Goal: Task Accomplishment & Management: Manage account settings

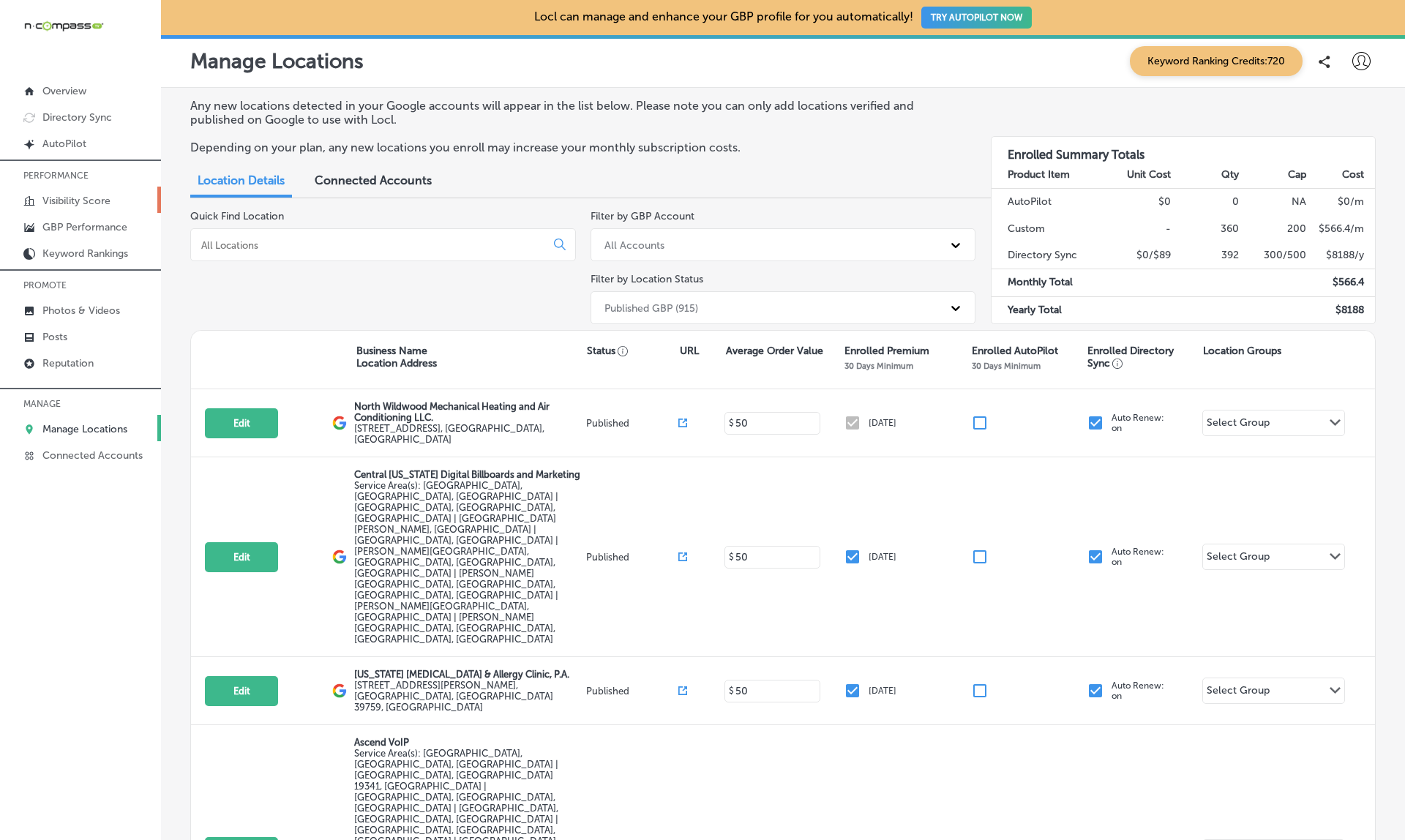
click at [64, 202] on p "Visibility Score" at bounding box center [76, 201] width 68 height 12
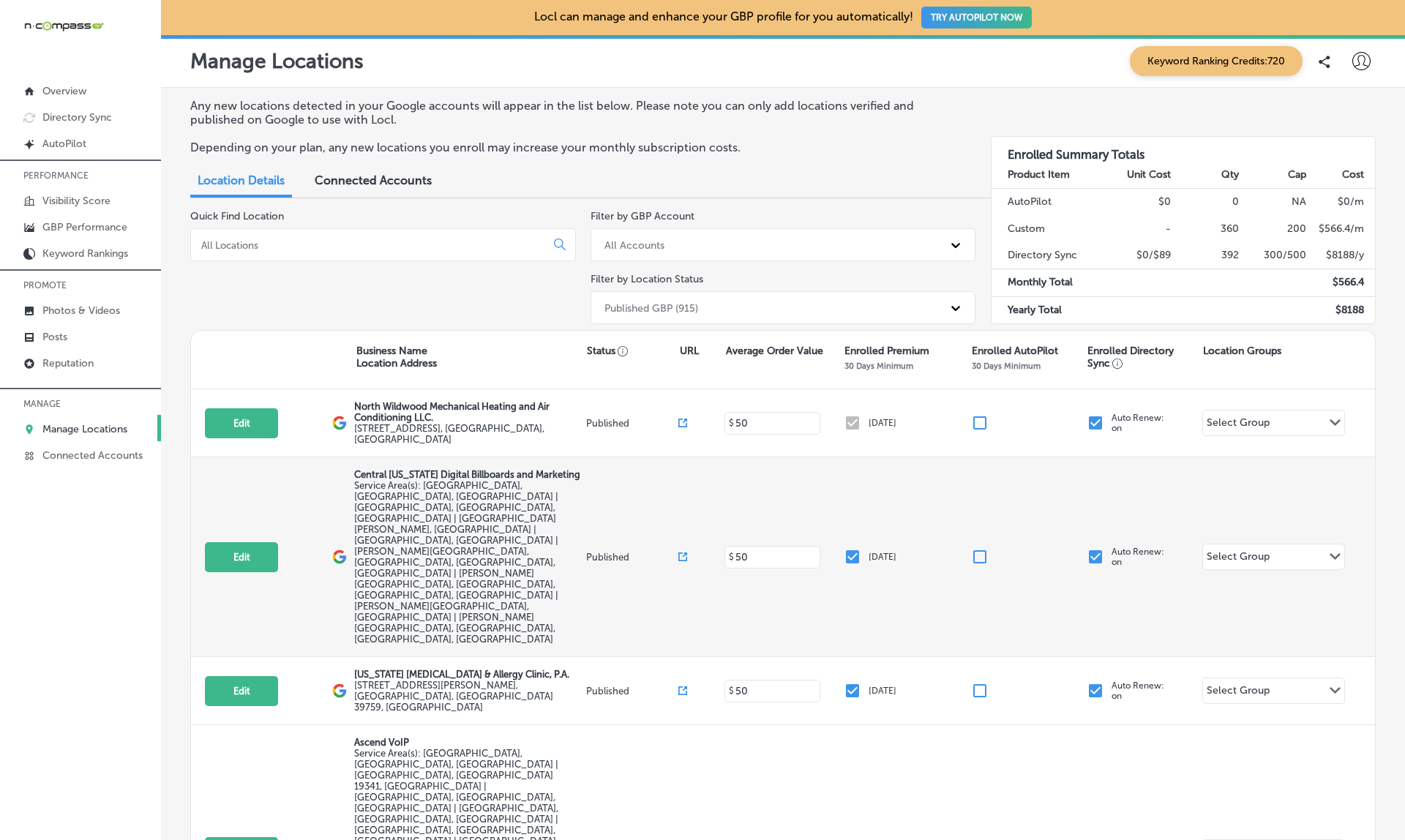
click at [362, 469] on p "Central [US_STATE] Digital Billboards and Marketing" at bounding box center [468, 474] width 228 height 11
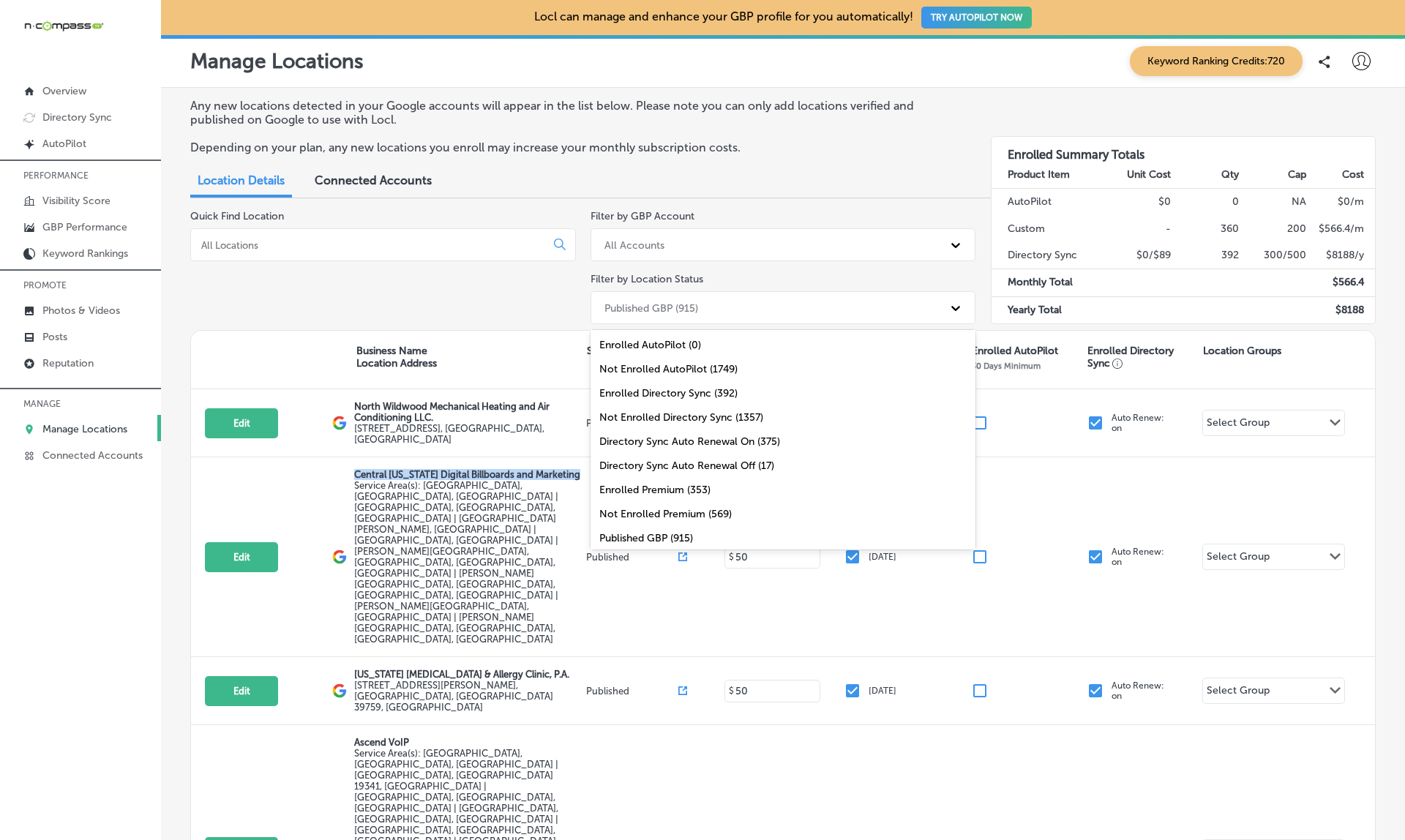
click at [679, 304] on div "Published GBP (915)" at bounding box center [651, 308] width 94 height 12
click at [660, 392] on div "Enrolled Directory Sync (392)" at bounding box center [784, 393] width 386 height 24
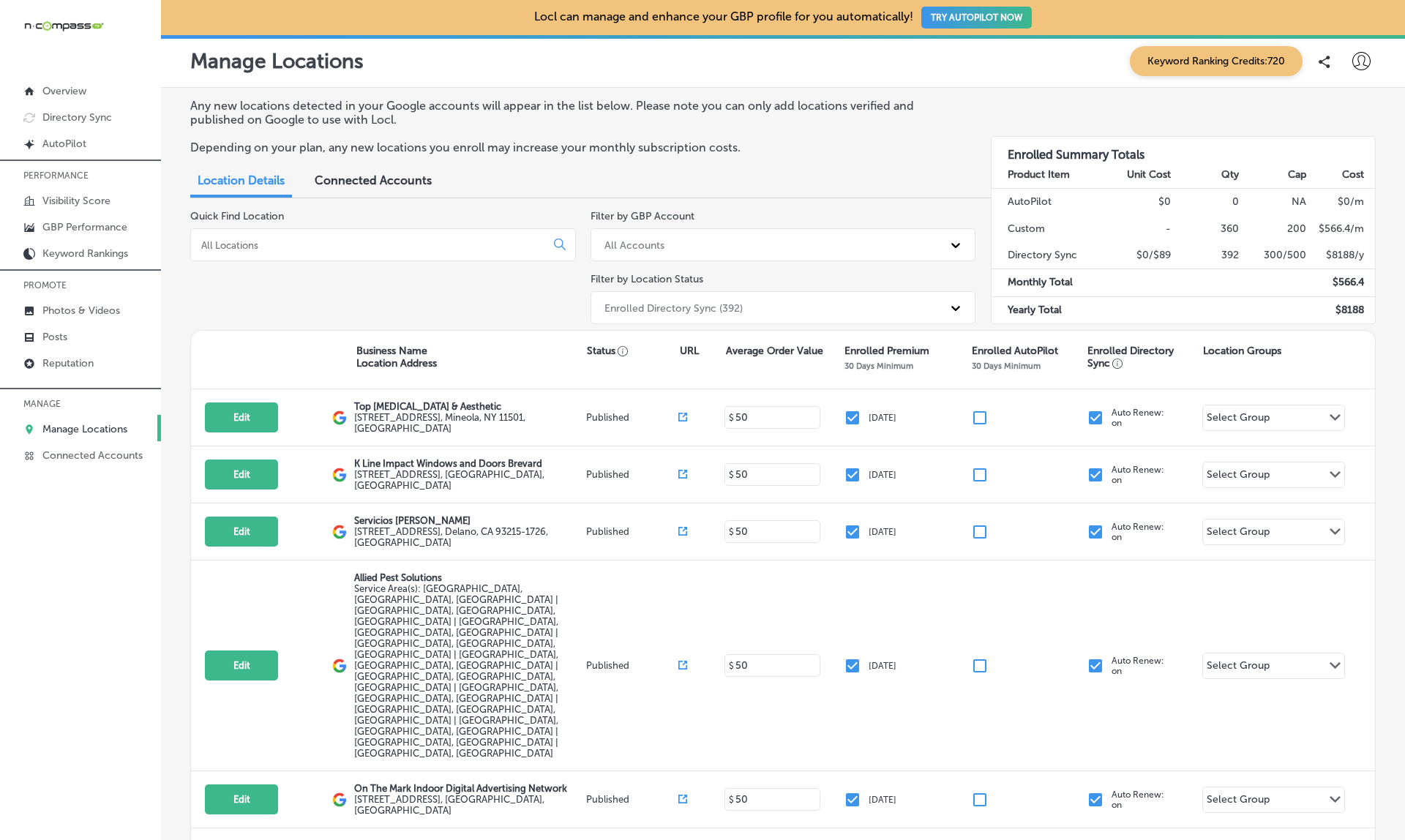
click at [677, 296] on div "Enrolled Directory Sync (392)" at bounding box center [771, 308] width 347 height 24
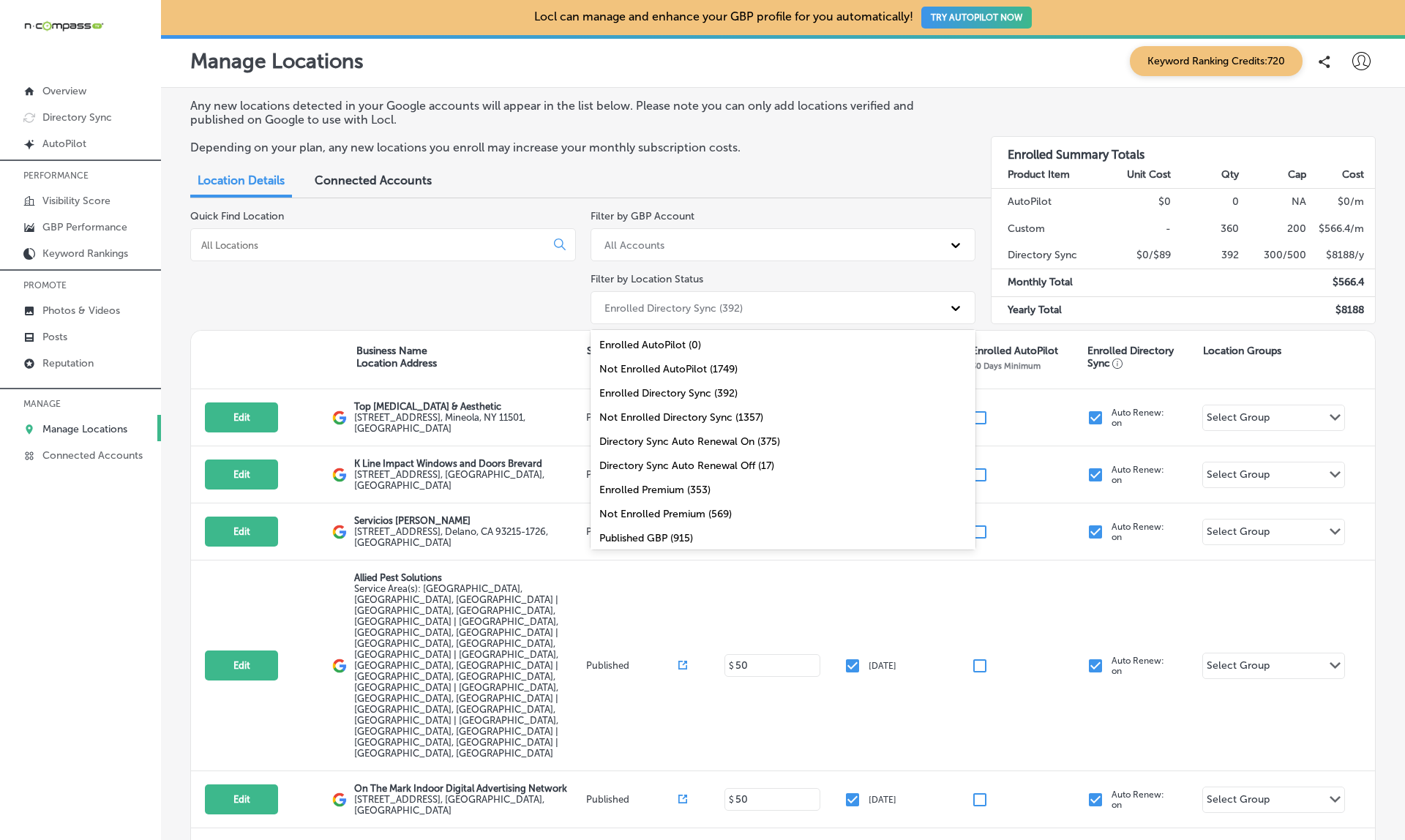
click at [653, 413] on div "Not Enrolled Directory Sync (1357)" at bounding box center [784, 417] width 386 height 24
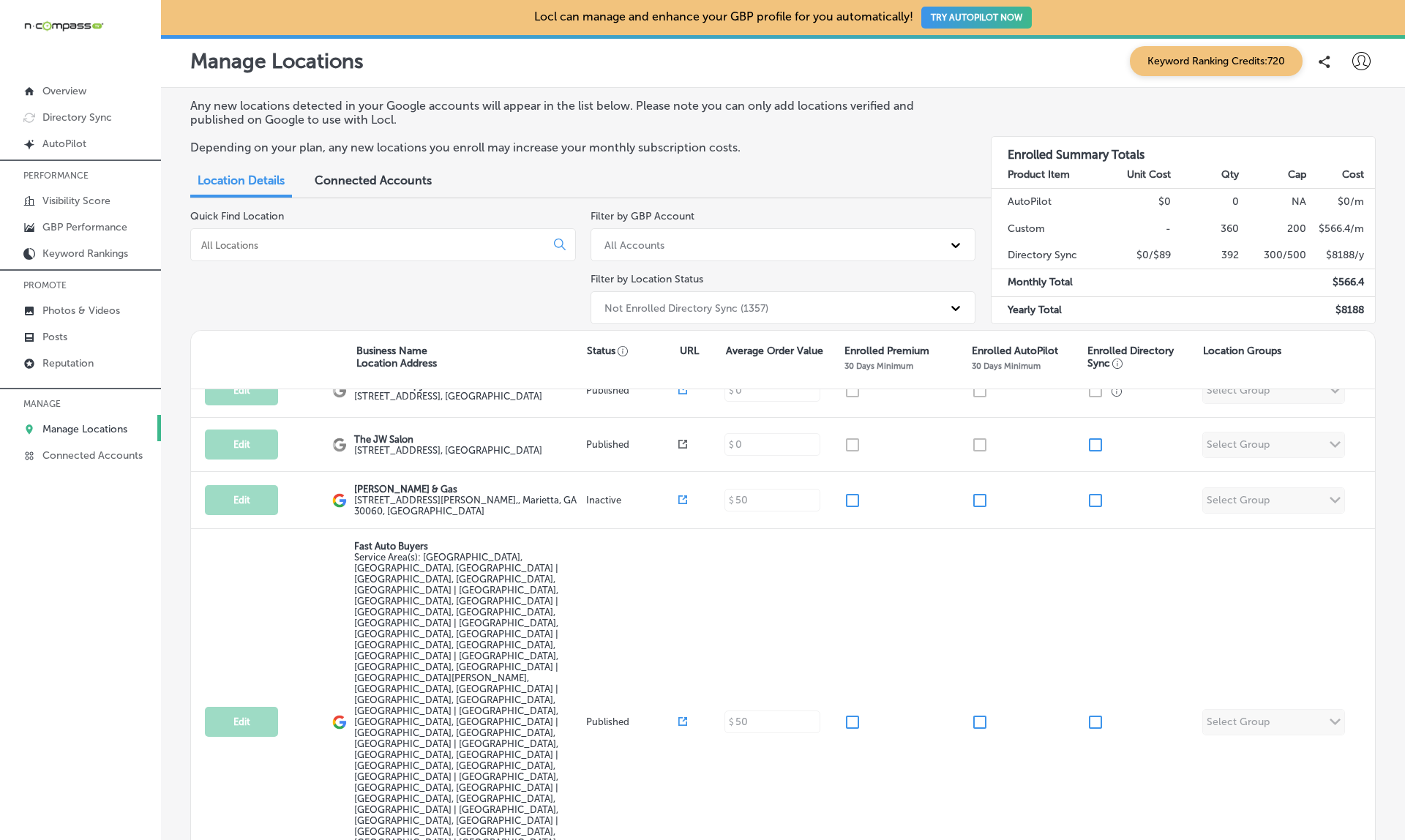
scroll to position [379, 0]
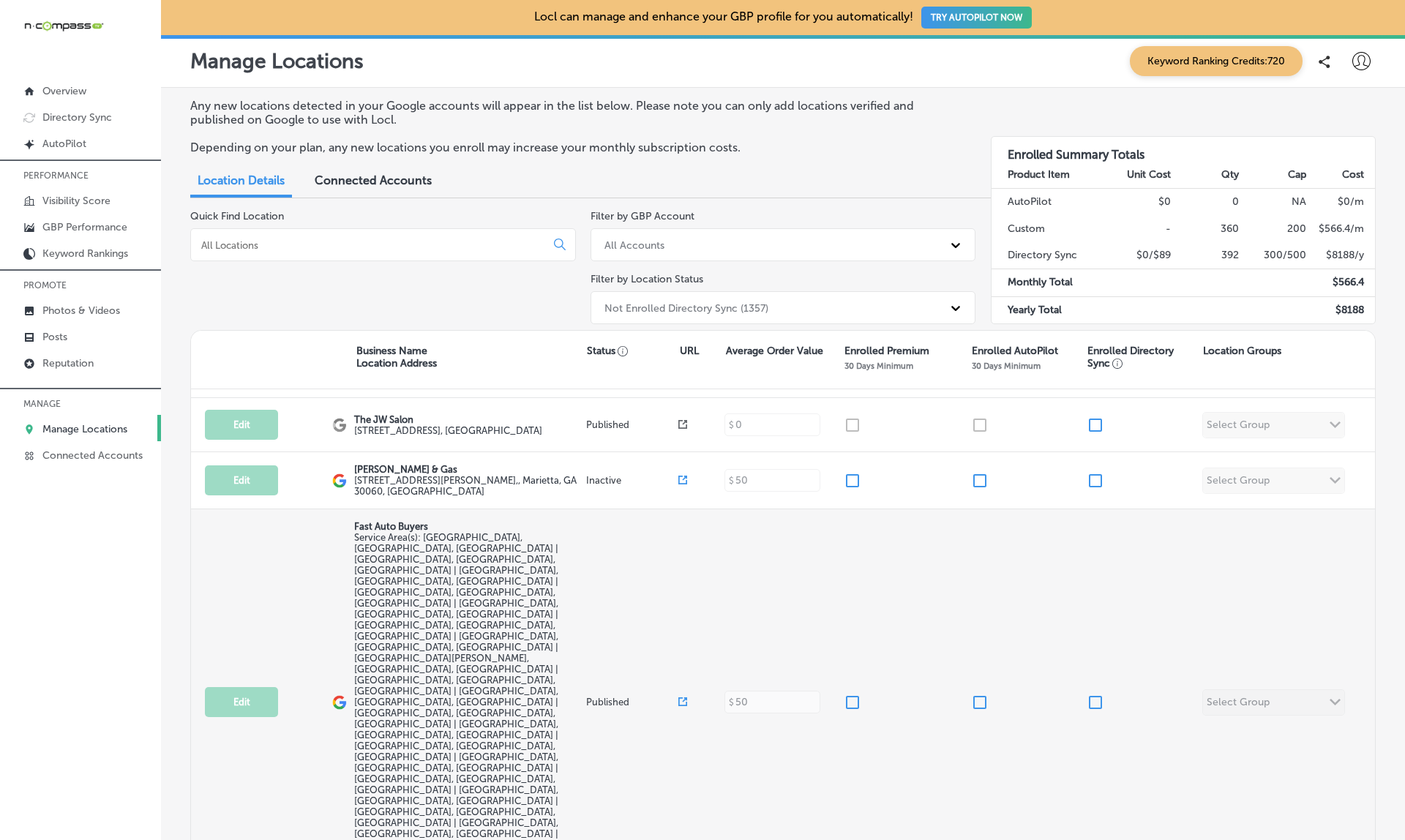
click at [374, 524] on p "Fast Auto Buyers" at bounding box center [468, 526] width 228 height 11
copy div "Fast Auto Buyers"
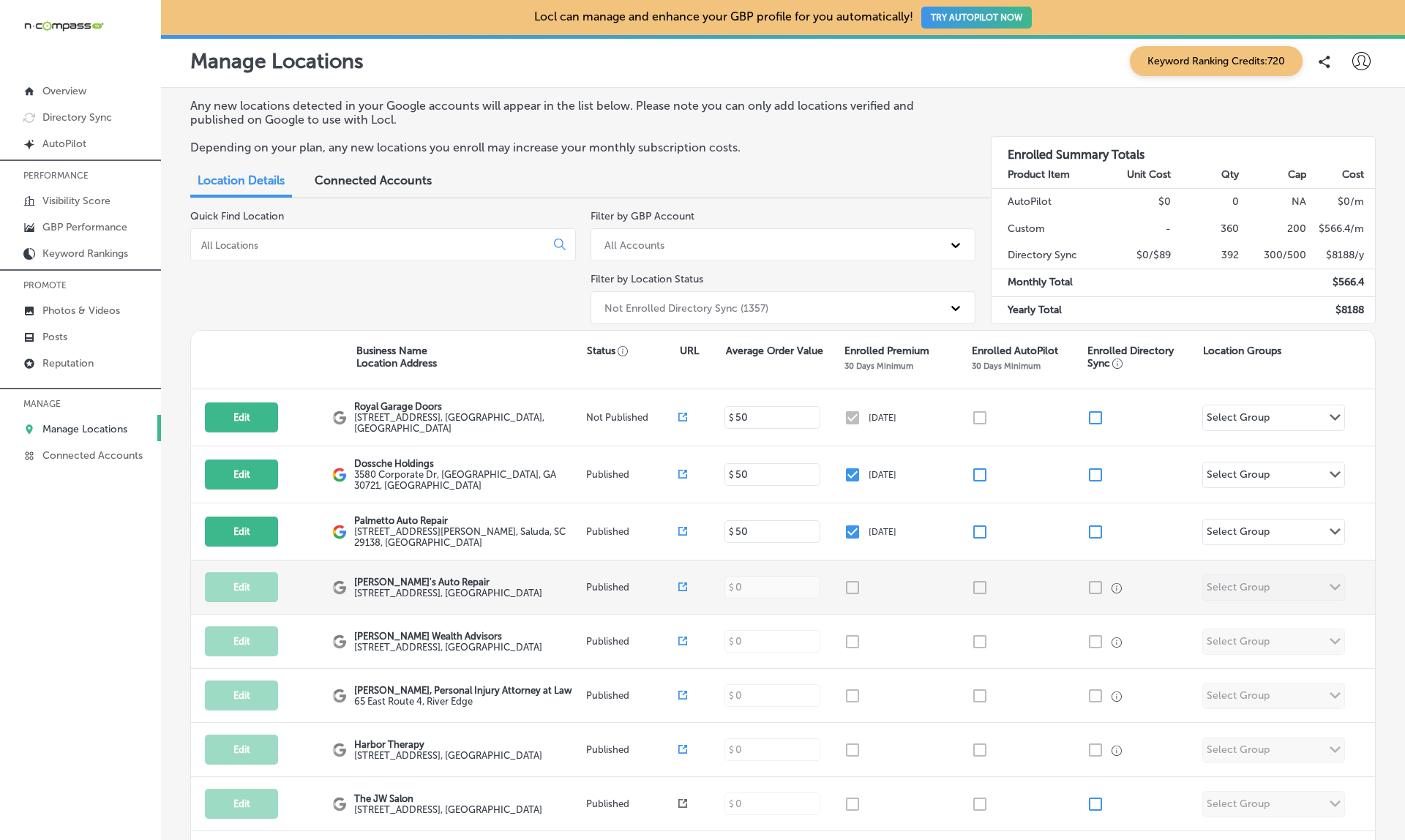
scroll to position [0, 0]
click at [815, 296] on div "Not Enrolled Directory Sync (1357)" at bounding box center [771, 308] width 347 height 24
click at [702, 302] on div "Not Enrolled Directory Sync (1357)" at bounding box center [686, 308] width 164 height 12
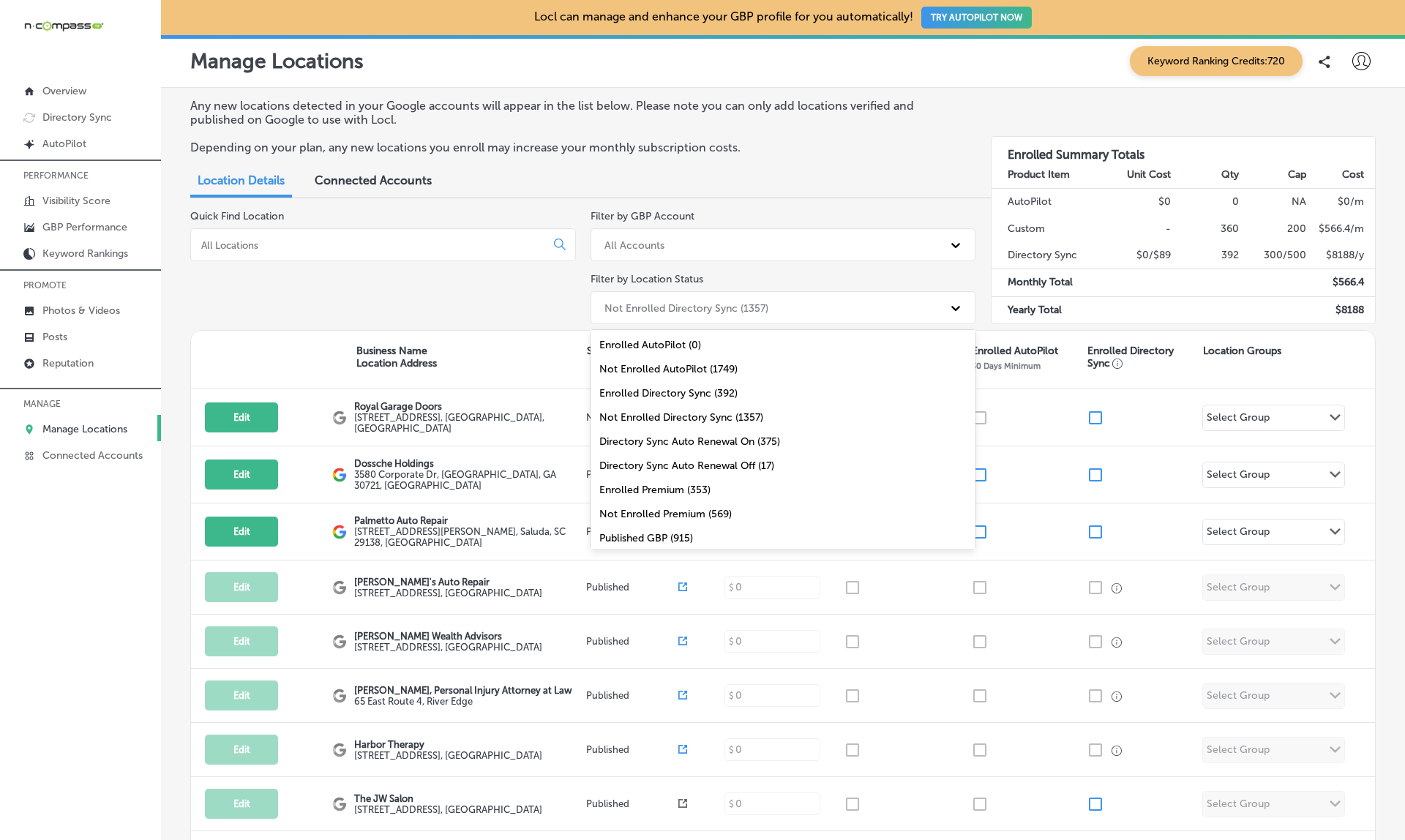
scroll to position [52, 0]
click at [631, 531] on div "All Locations (1749)" at bounding box center [784, 534] width 386 height 24
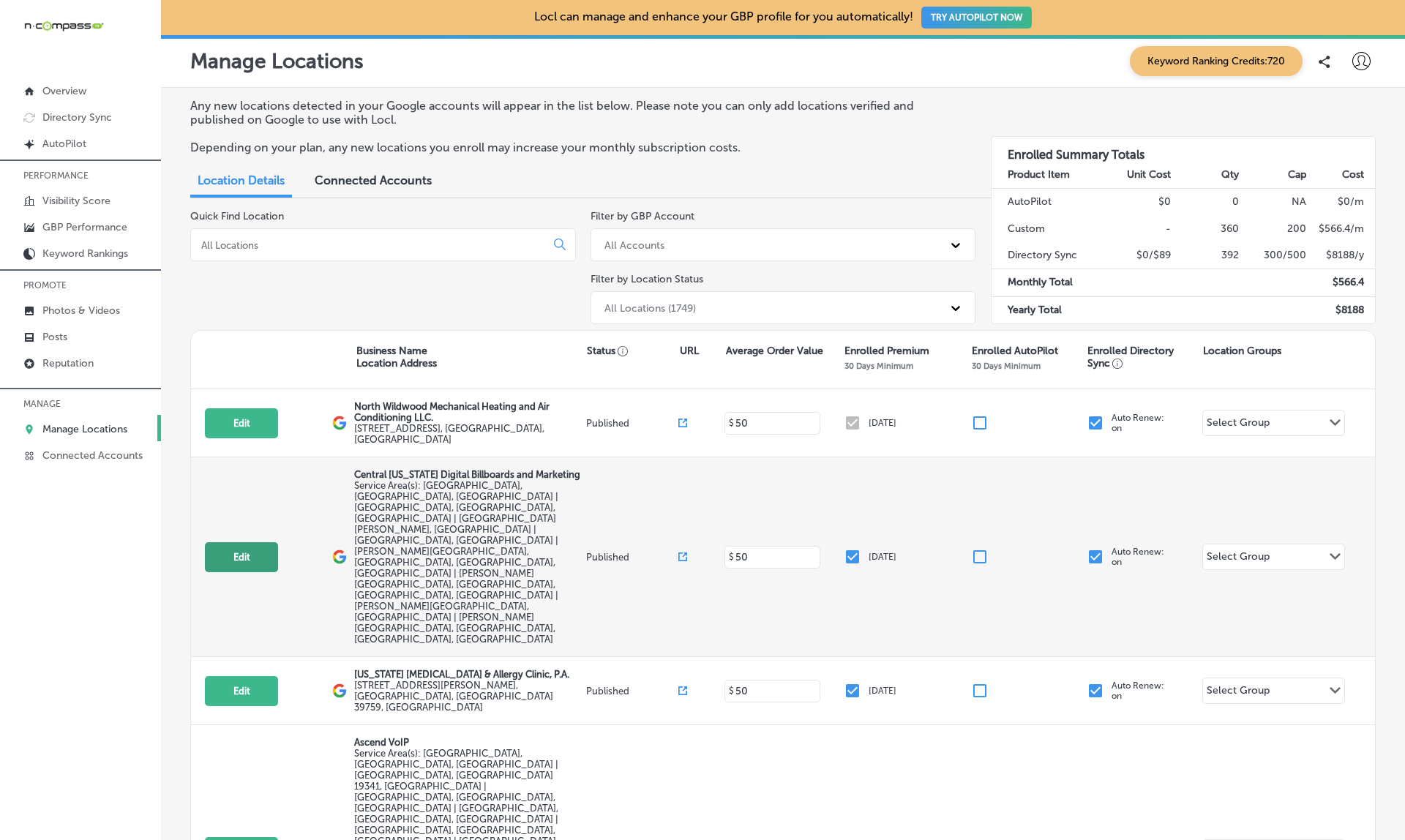
click at [252, 542] on button "Edit" at bounding box center [241, 557] width 73 height 30
select select "US"
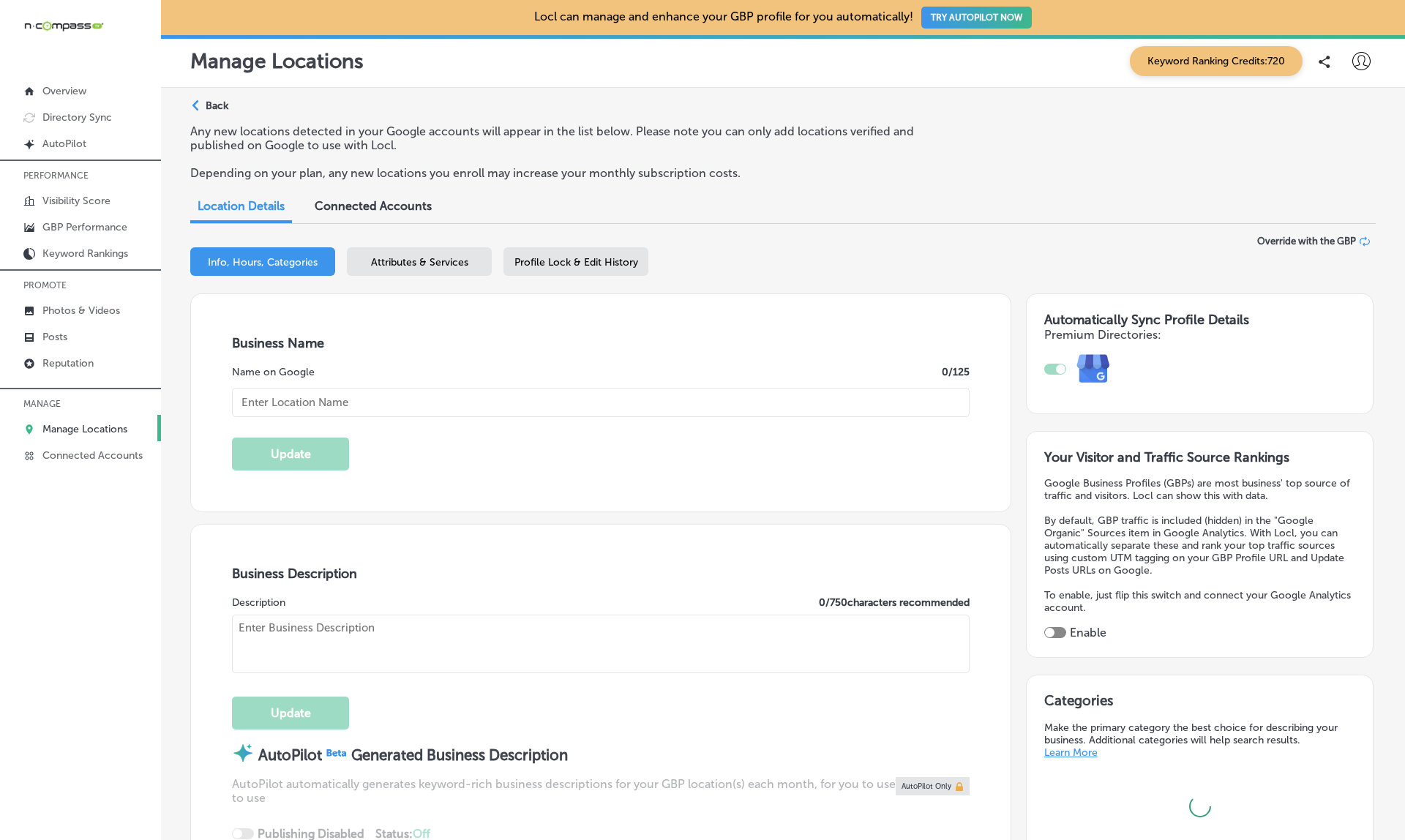
type input "Central [US_STATE] Digital Billboards and Marketing"
type textarea "Central Florida Digital Billboards and Marketing helps local businesses reach c…"
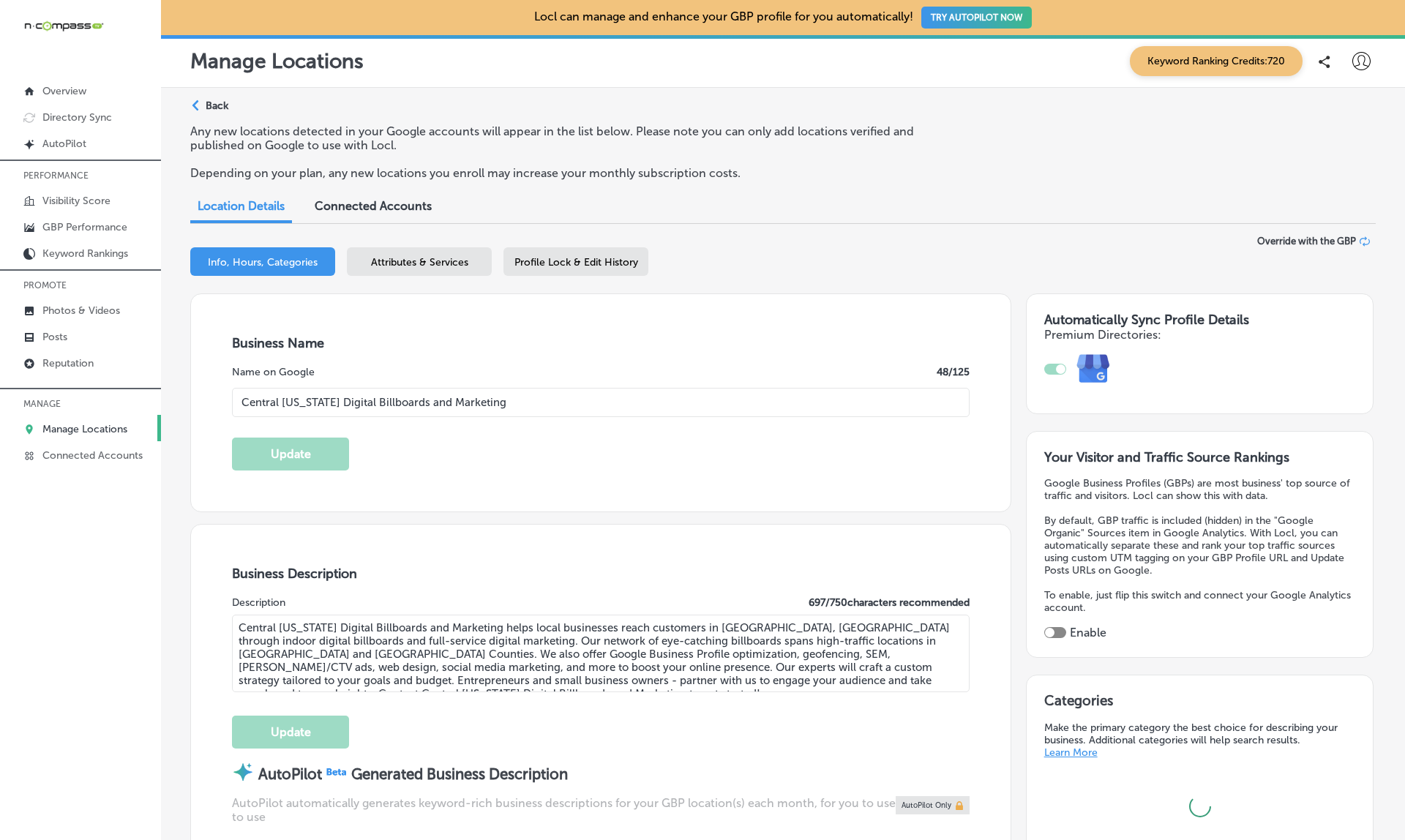
type input "1330 Sun Meadow Drive"
type input "Orlando"
type input "32824"
type input "US"
type input "https://cfdbm.com/"
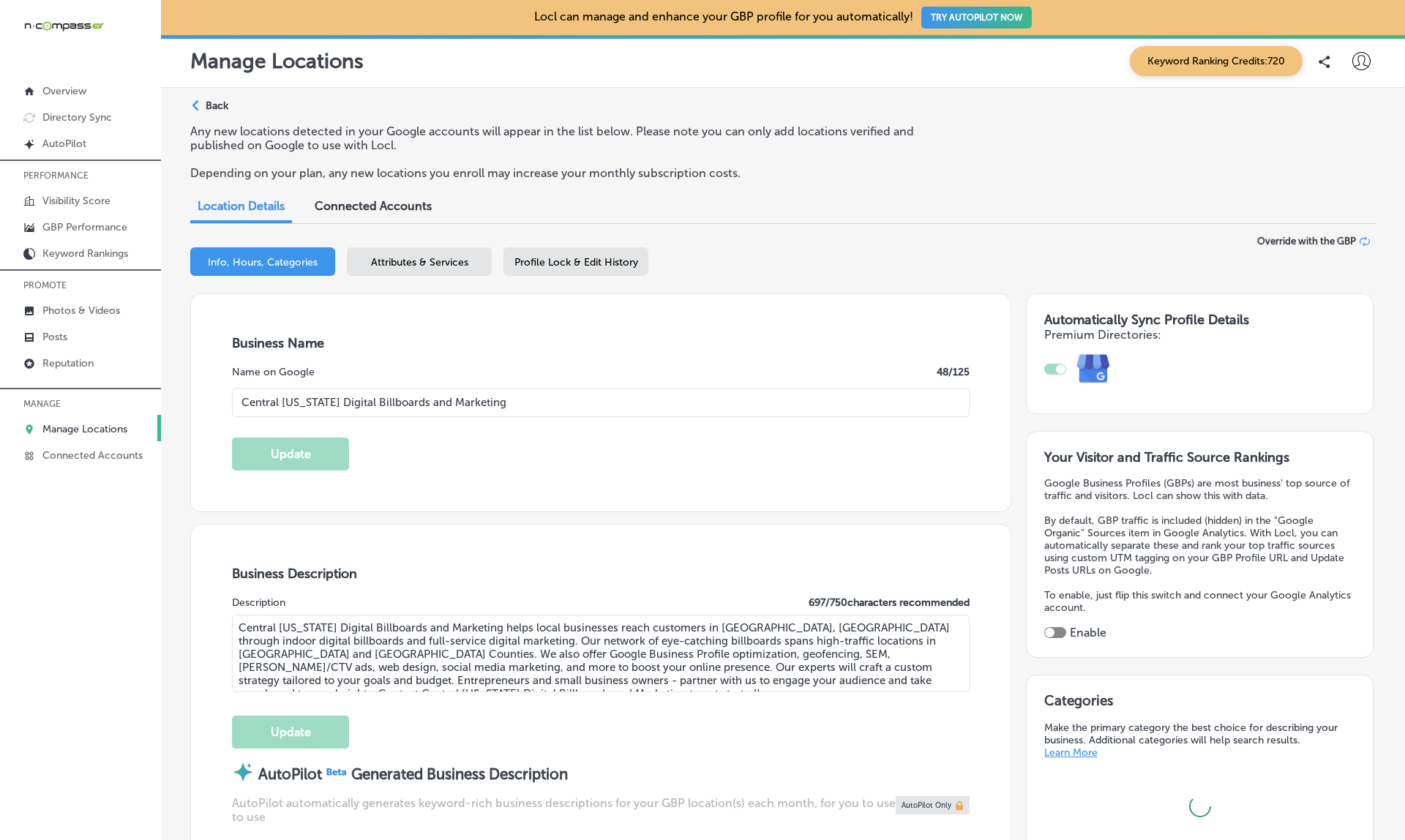
type input "+1 407 710 7500"
checkbox input "true"
click at [410, 398] on input "Central [US_STATE] Digital Billboards and Marketing" at bounding box center [601, 402] width 738 height 29
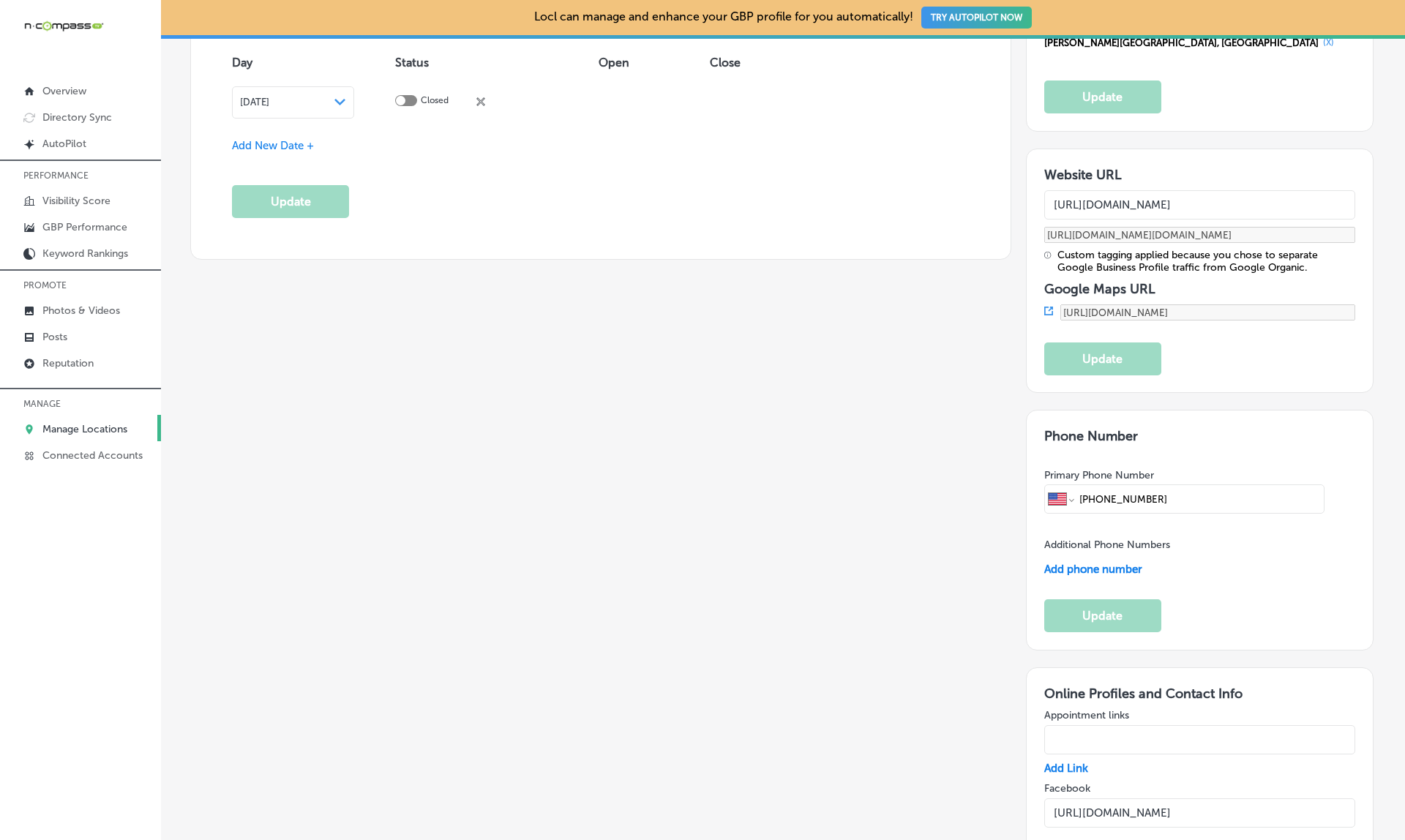
scroll to position [1697, 0]
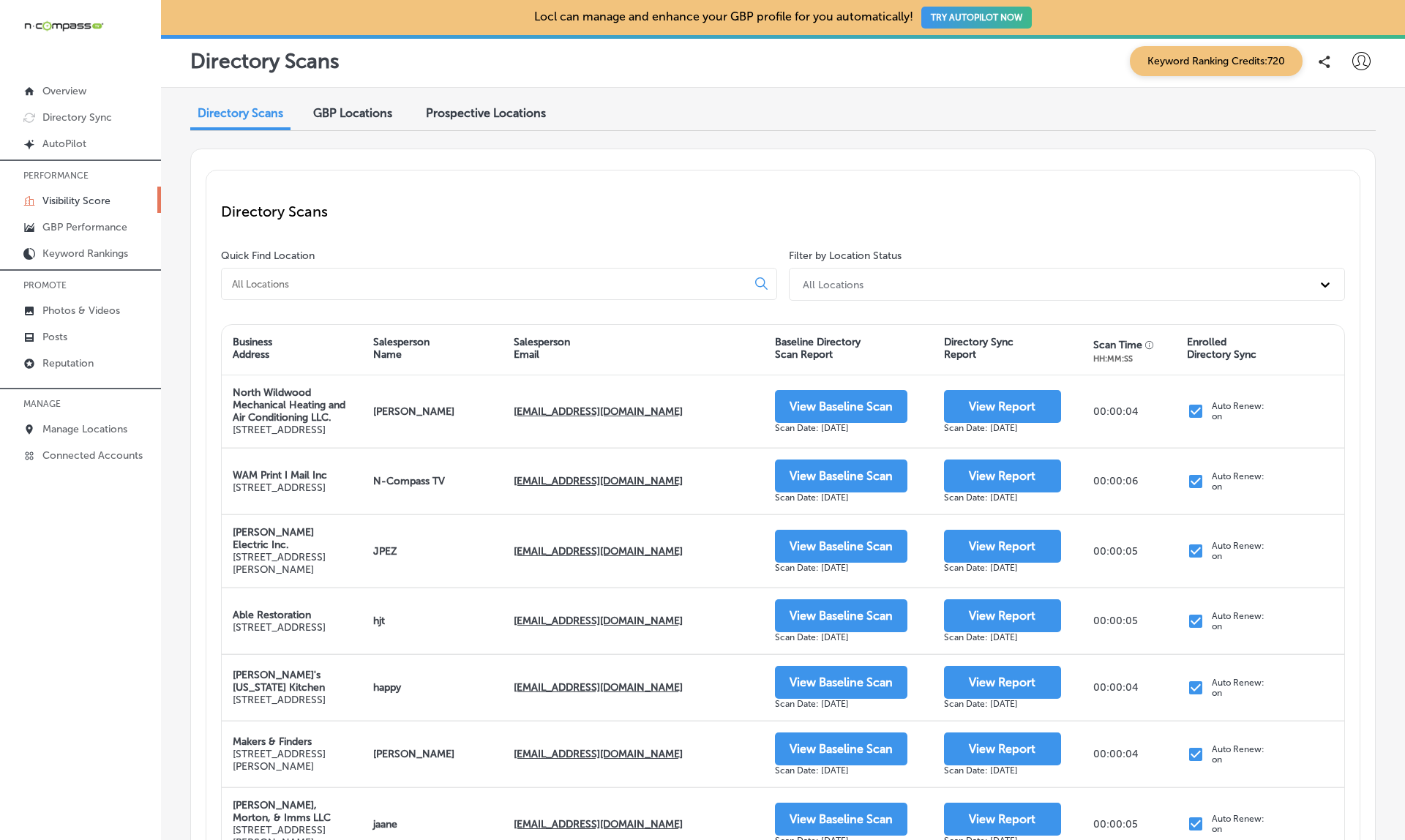
click at [347, 99] on div "GBP Locations" at bounding box center [353, 115] width 101 height 32
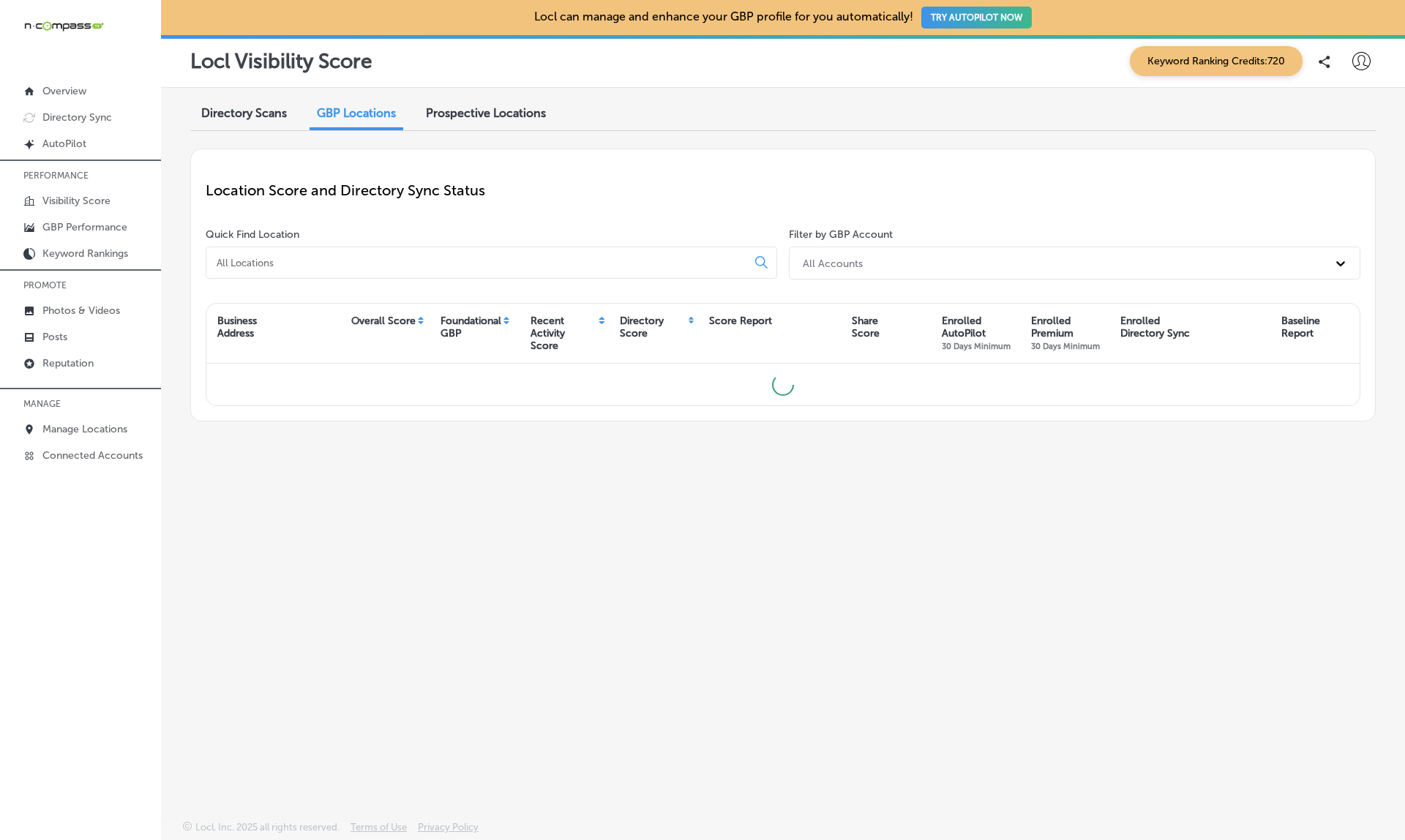
click at [347, 267] on div at bounding box center [491, 262] width 571 height 32
click at [321, 263] on input at bounding box center [479, 262] width 528 height 13
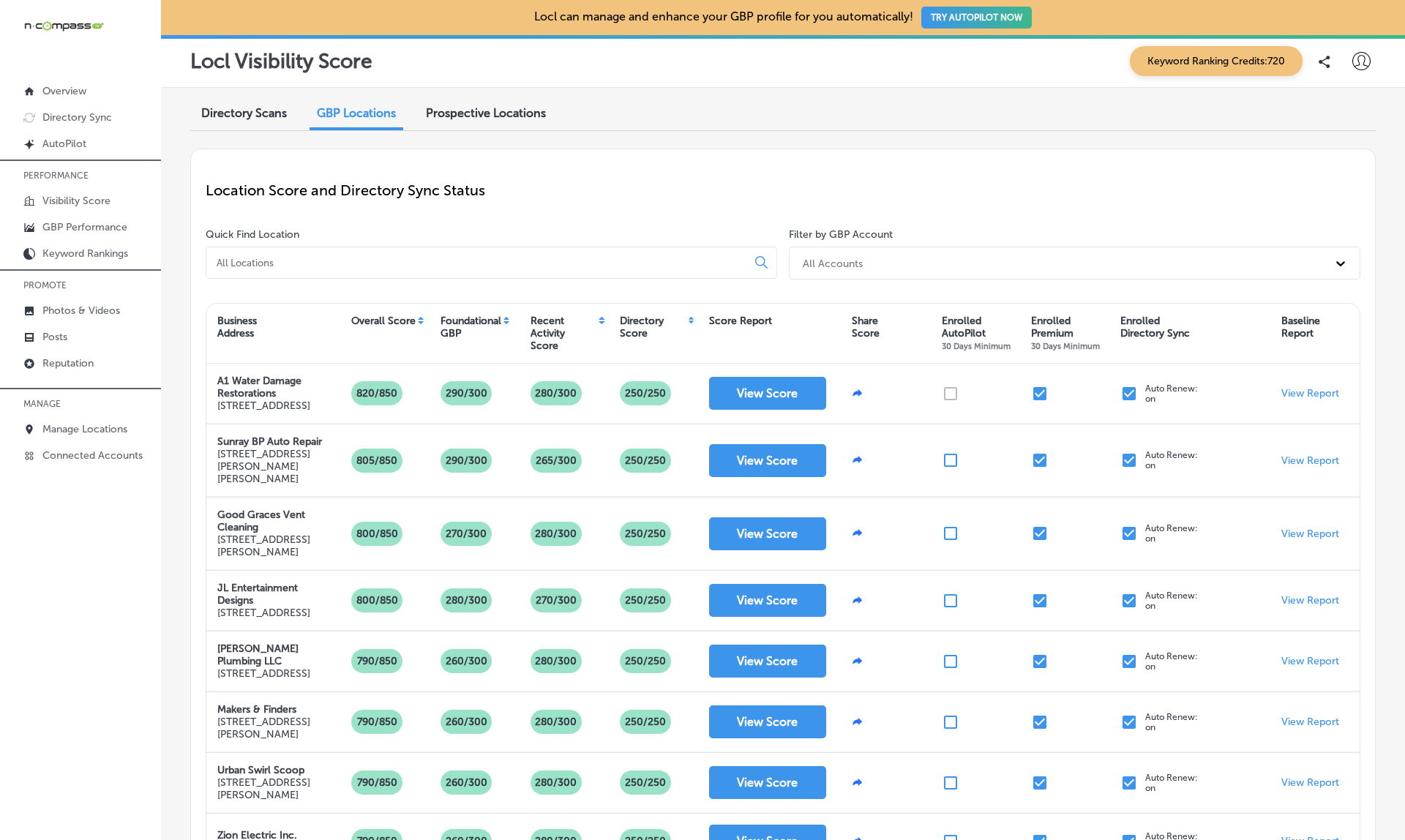
paste input "Central [US_STATE] Digital Billboards and Marketing"
type input "Central [US_STATE] Digital Billboards and Marketing"
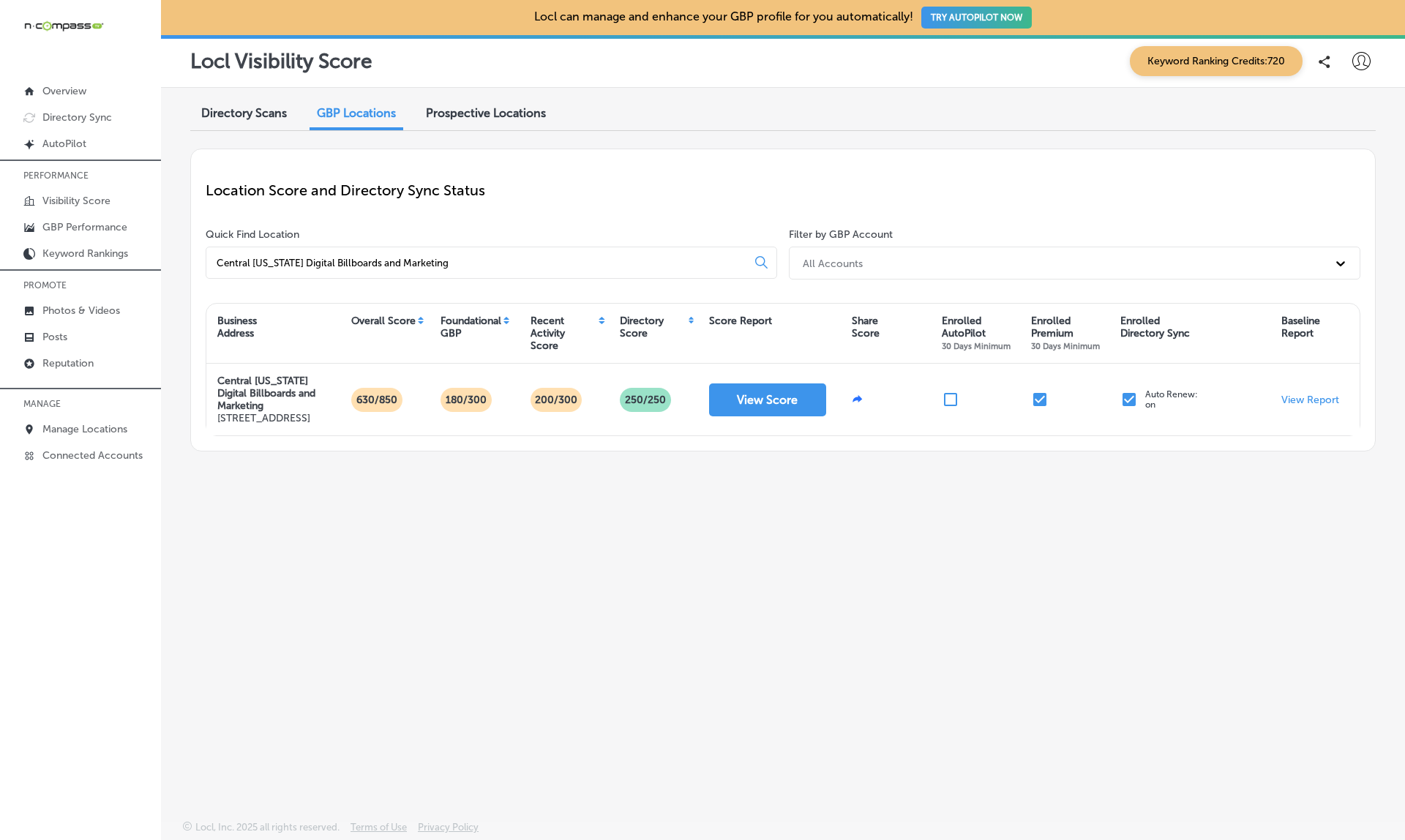
click at [554, 264] on input "Central [US_STATE] Digital Billboards and Marketing" at bounding box center [479, 262] width 528 height 13
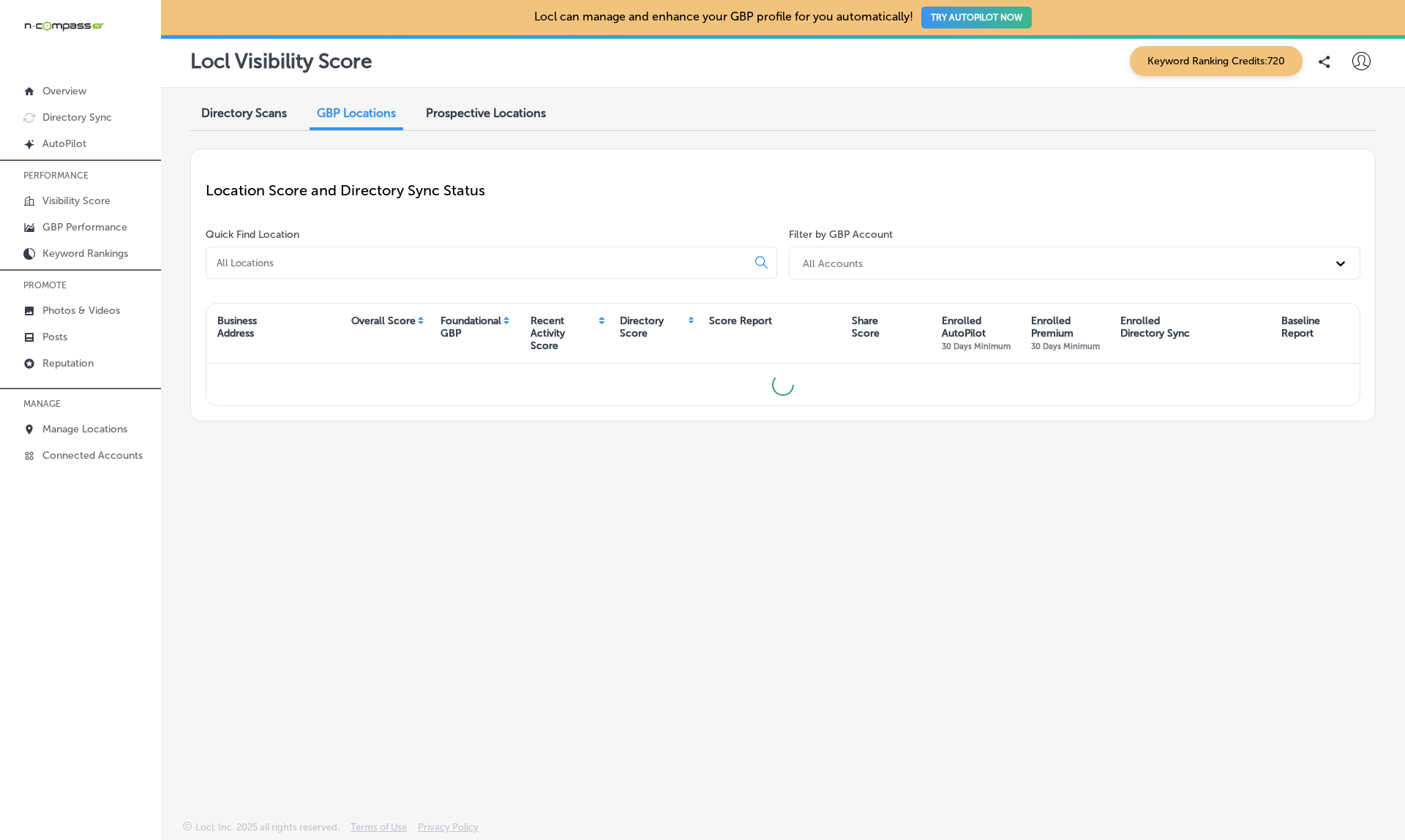
click at [567, 199] on div "Location Score and Directory Sync Status" at bounding box center [784, 190] width 1155 height 53
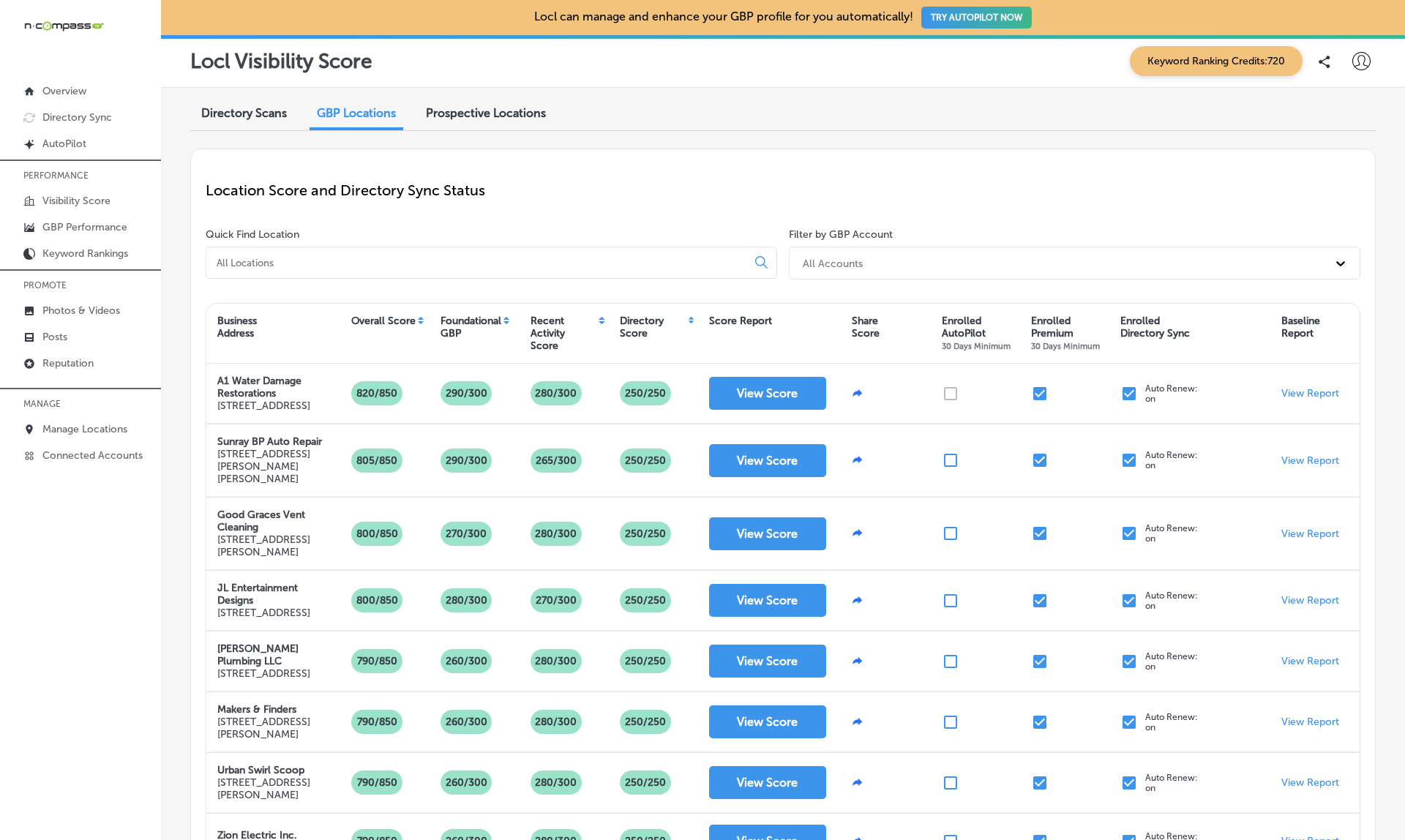
click at [890, 259] on div "All Accounts" at bounding box center [1061, 263] width 532 height 24
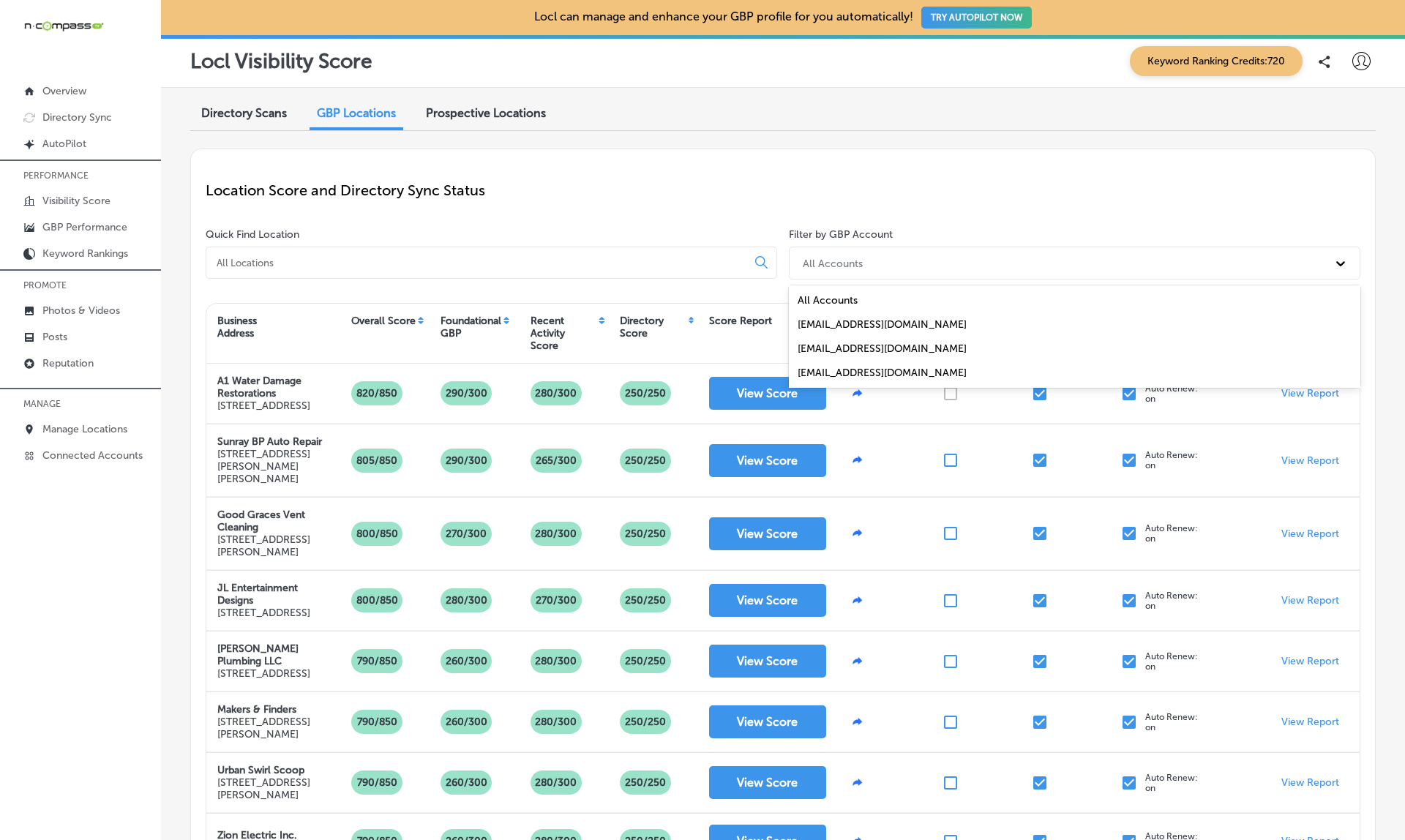
click at [890, 259] on div "All Accounts" at bounding box center [1061, 263] width 532 height 24
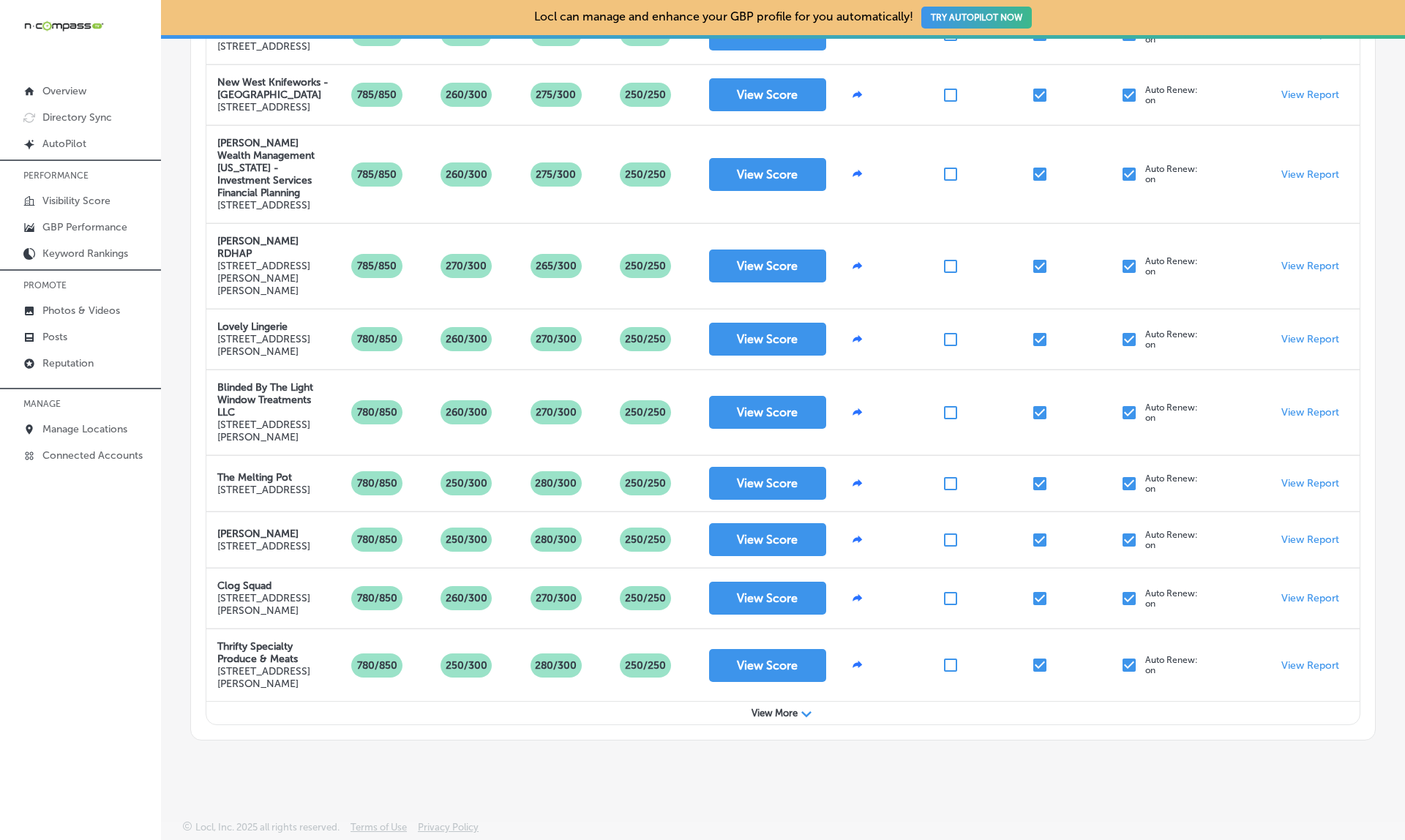
click at [766, 718] on div "View More Path Created with Sketch." at bounding box center [783, 712] width 1153 height 22
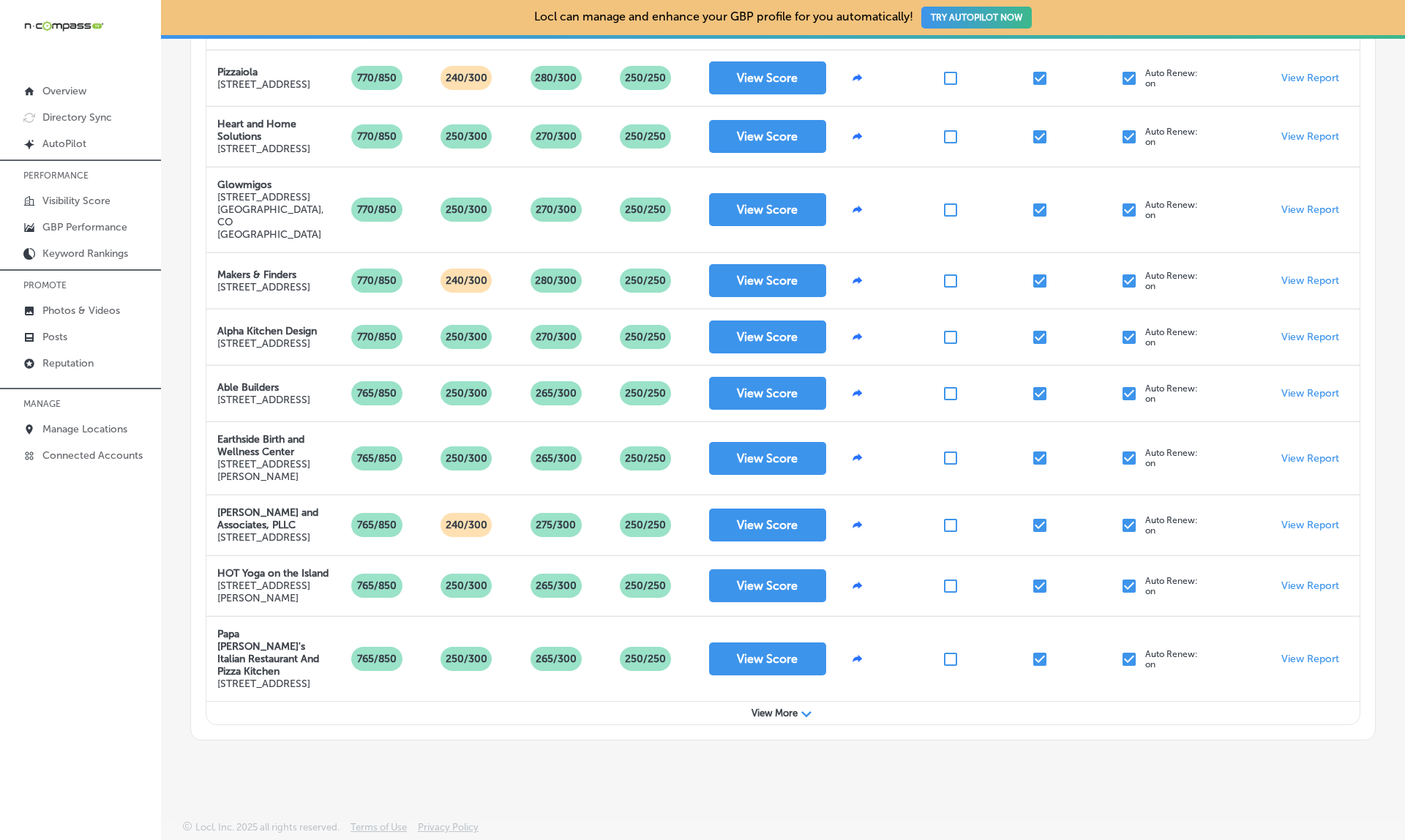
click at [771, 712] on span "View More" at bounding box center [774, 712] width 46 height 11
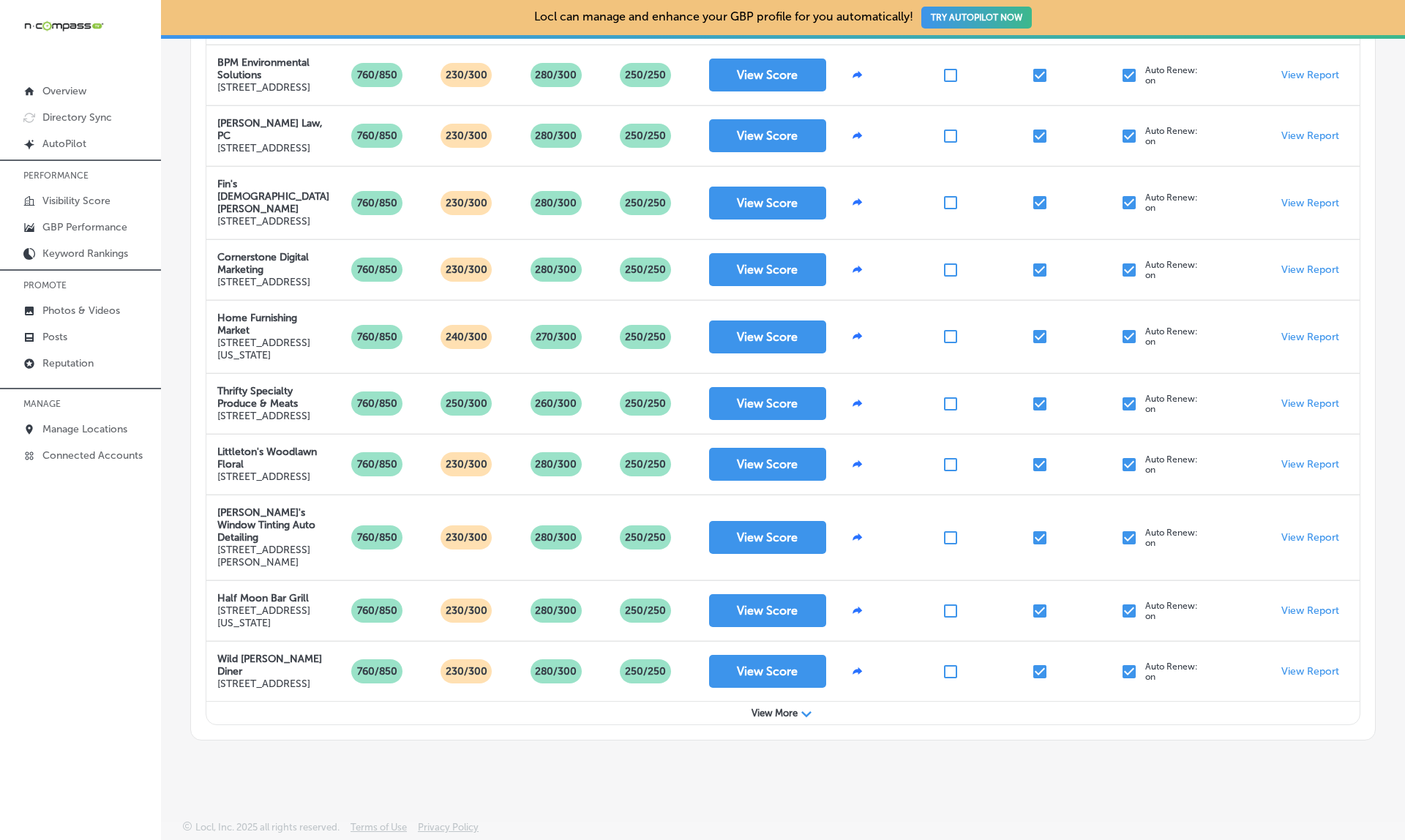
click at [772, 712] on span "View More" at bounding box center [774, 712] width 46 height 11
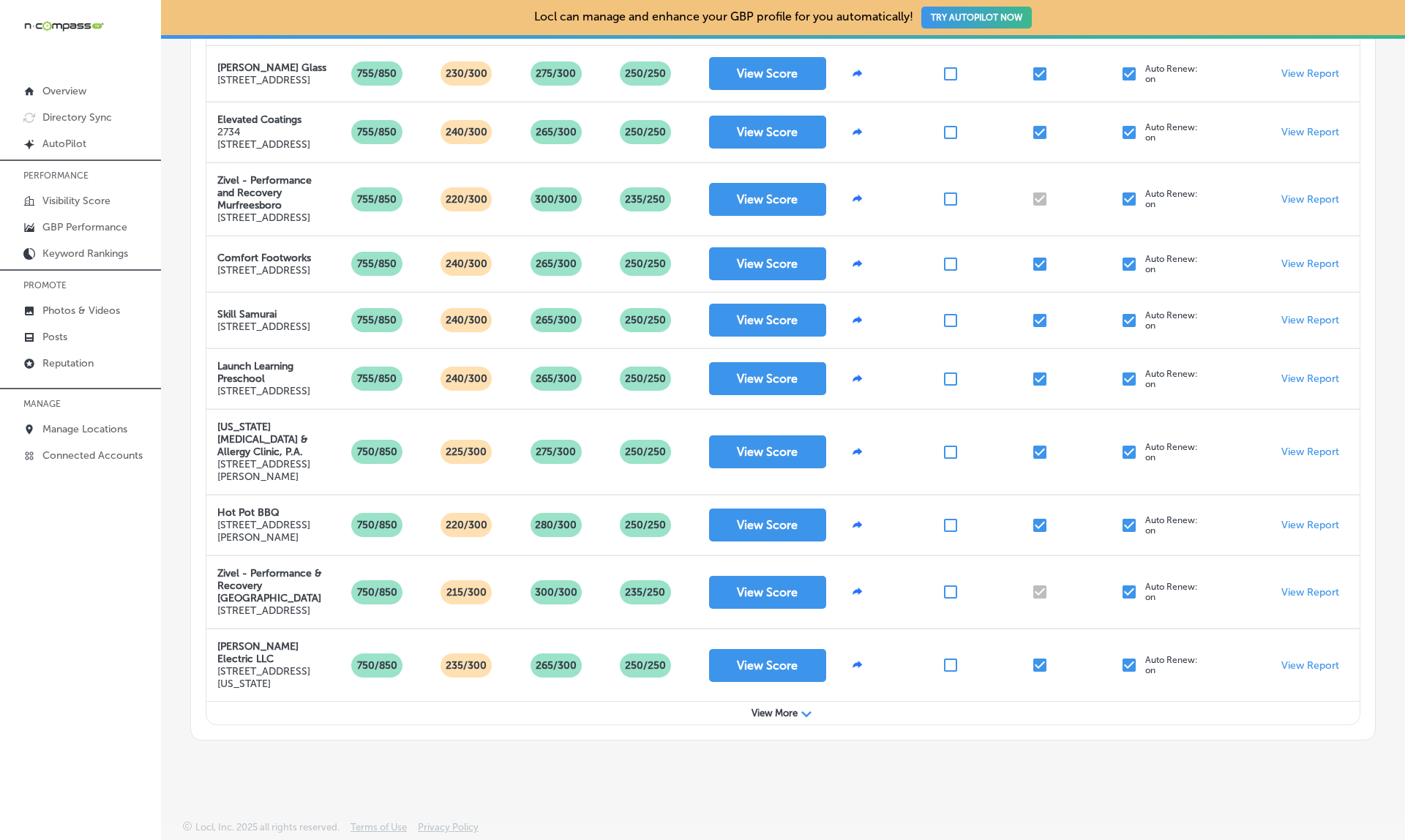
click at [789, 711] on span "View More" at bounding box center [774, 712] width 46 height 11
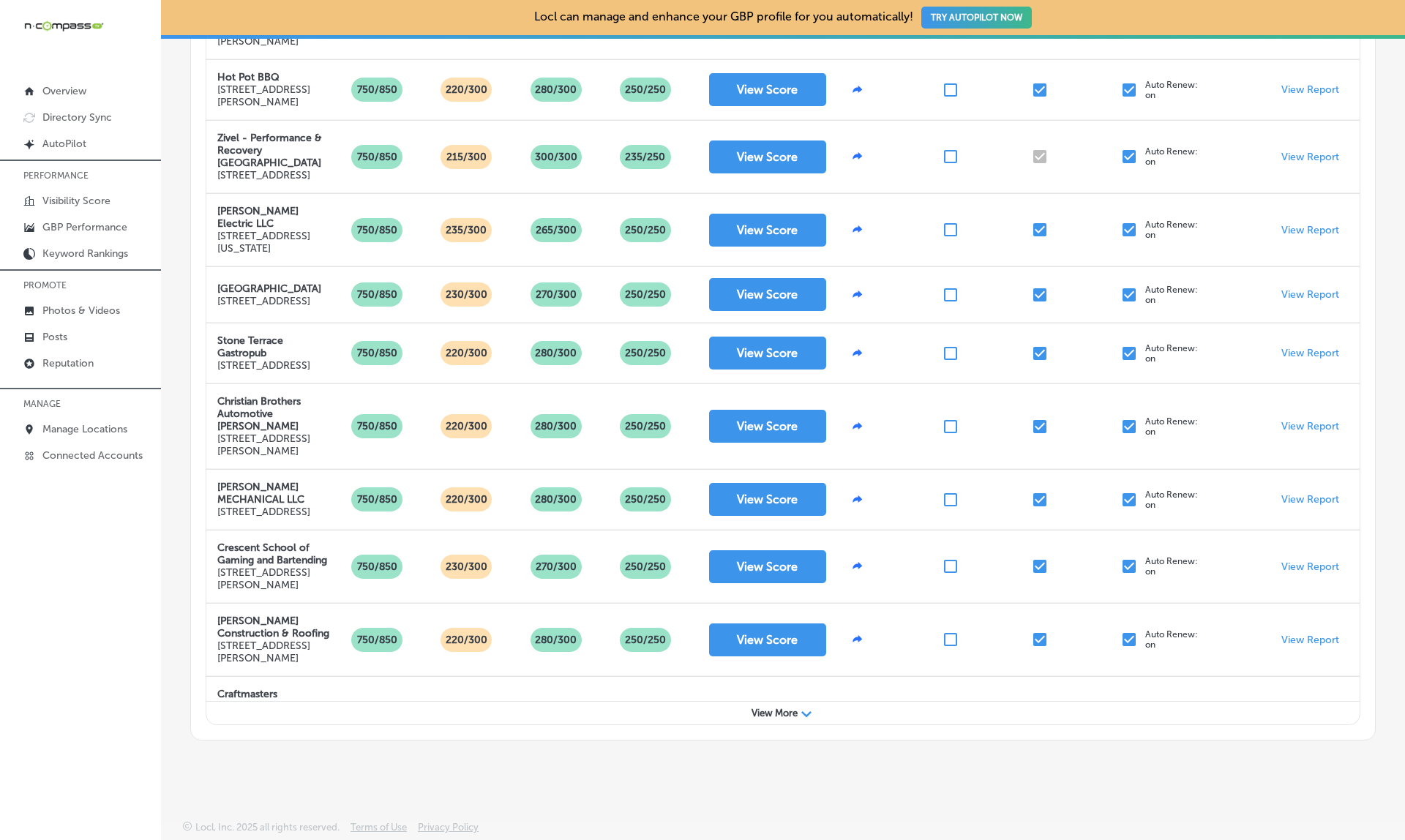
click at [789, 711] on span "View More" at bounding box center [774, 712] width 46 height 11
click at [771, 712] on span "View More" at bounding box center [774, 712] width 46 height 11
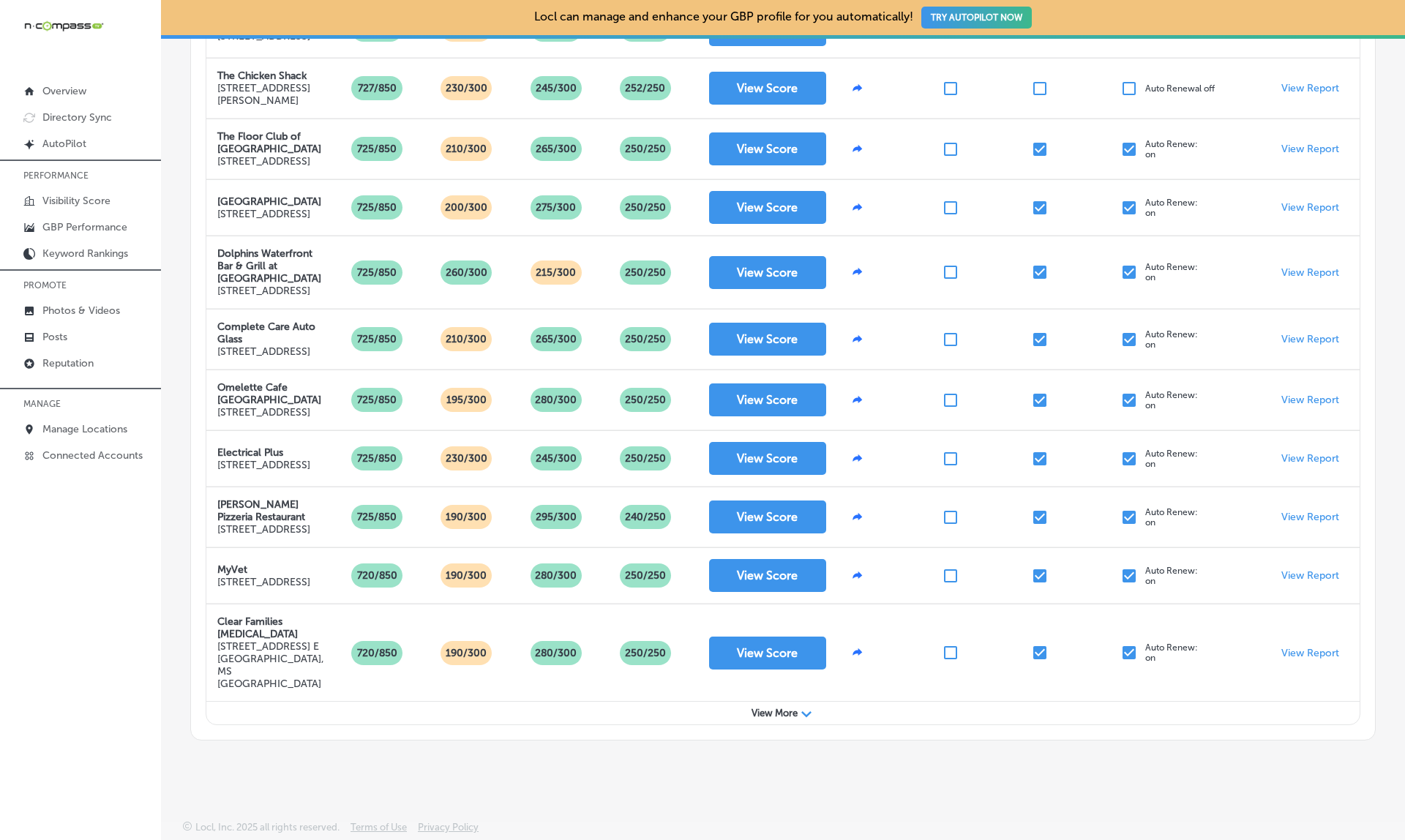
click at [780, 712] on span "View More" at bounding box center [774, 712] width 46 height 11
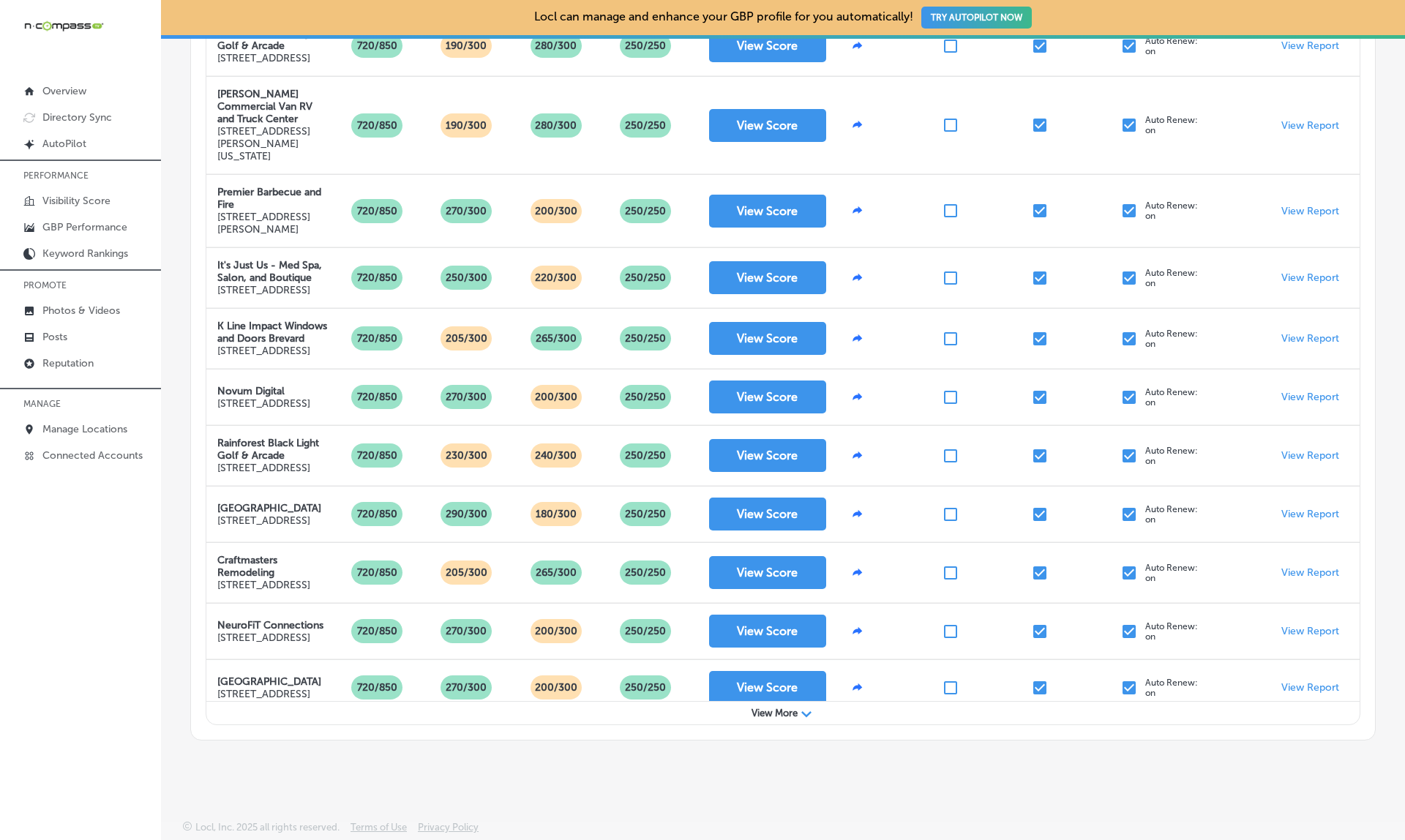
click at [780, 712] on span "View More" at bounding box center [774, 712] width 46 height 11
click at [780, 712] on circle at bounding box center [783, 722] width 23 height 23
click at [780, 712] on span "View More" at bounding box center [774, 712] width 46 height 11
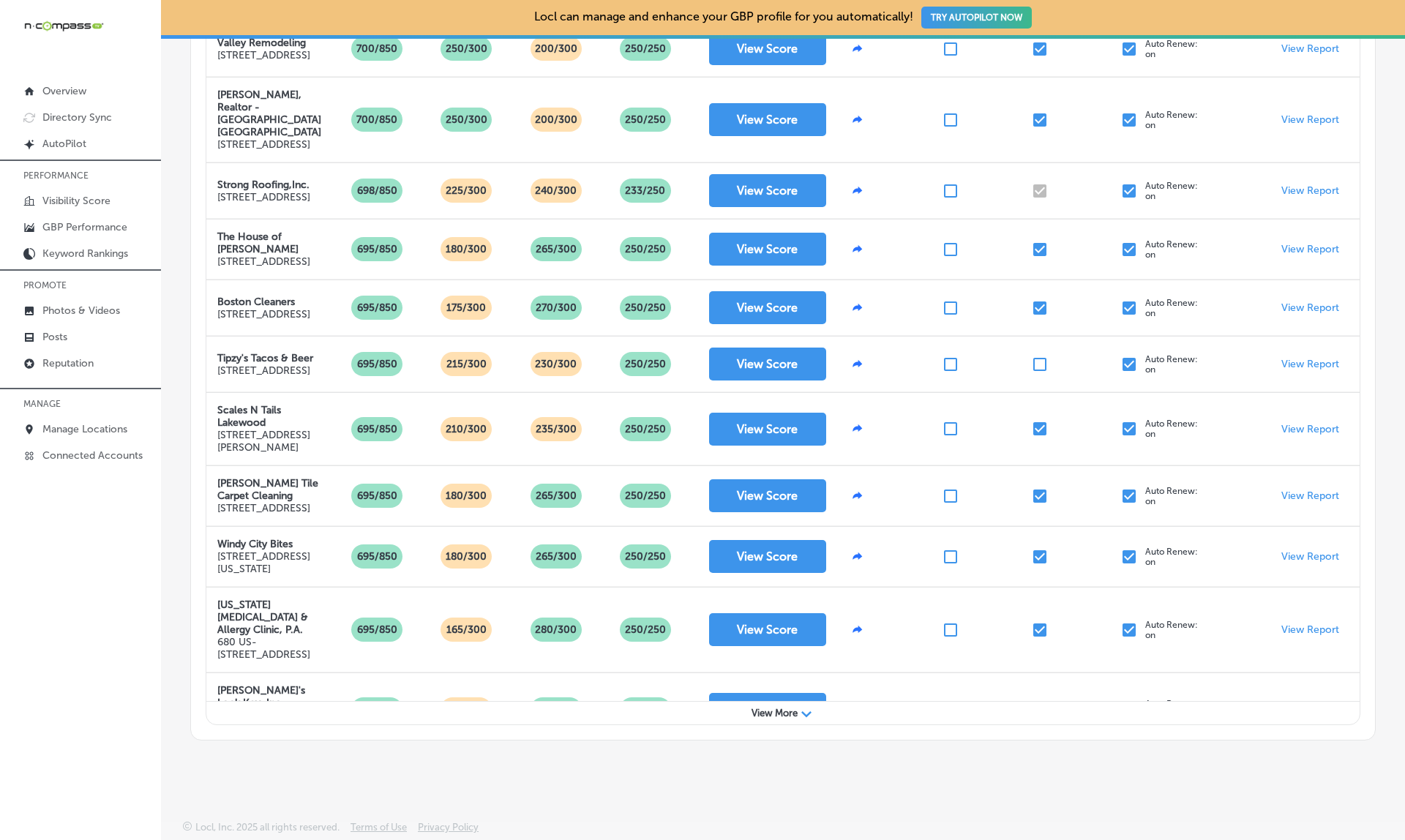
click at [777, 716] on span "View More" at bounding box center [774, 712] width 46 height 11
click at [790, 712] on span "View More" at bounding box center [774, 712] width 46 height 11
click at [790, 712] on icon at bounding box center [784, 722] width 31 height 31
click at [790, 712] on span "View More" at bounding box center [774, 712] width 46 height 11
click at [790, 712] on icon at bounding box center [784, 722] width 28 height 28
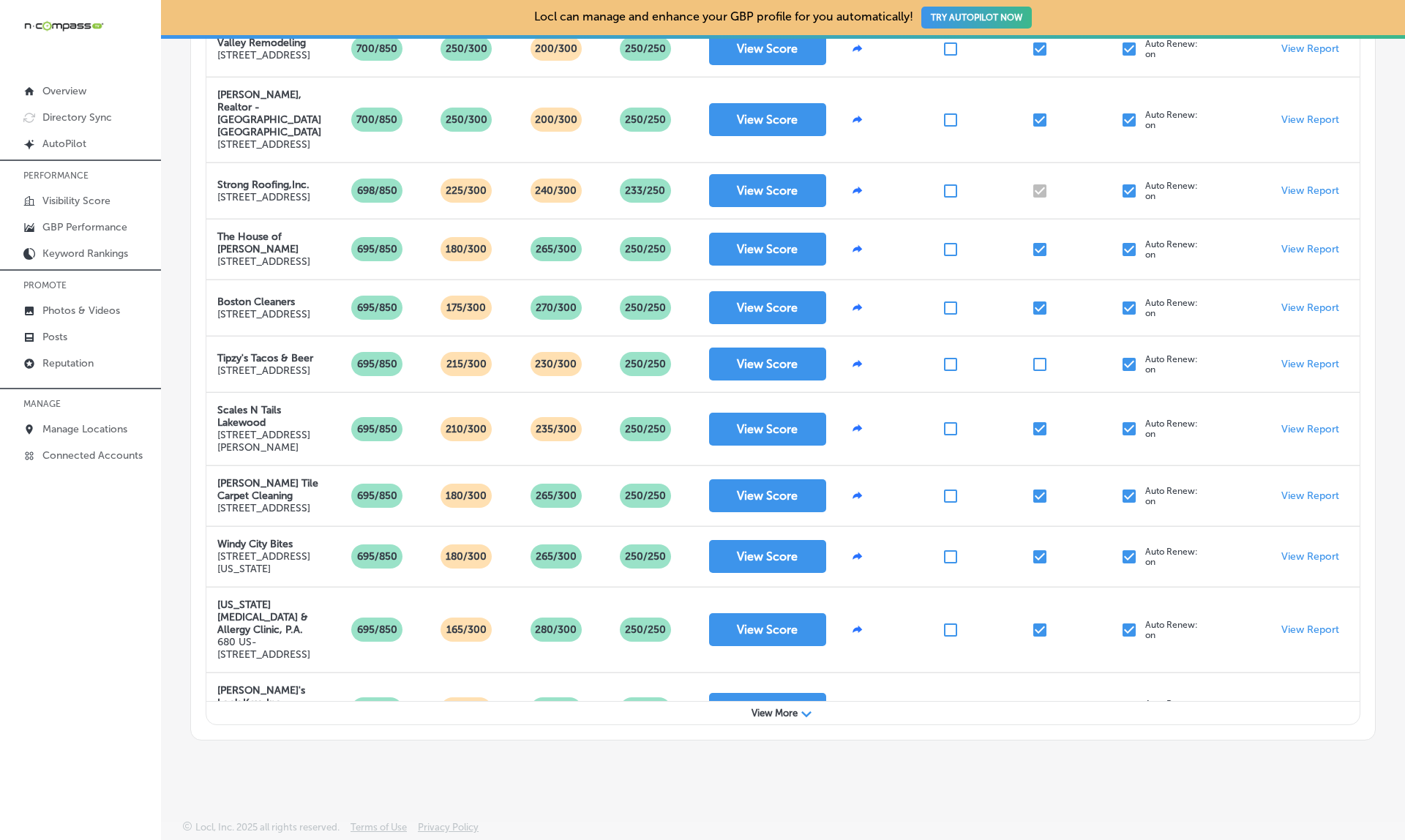
scroll to position [453, 0]
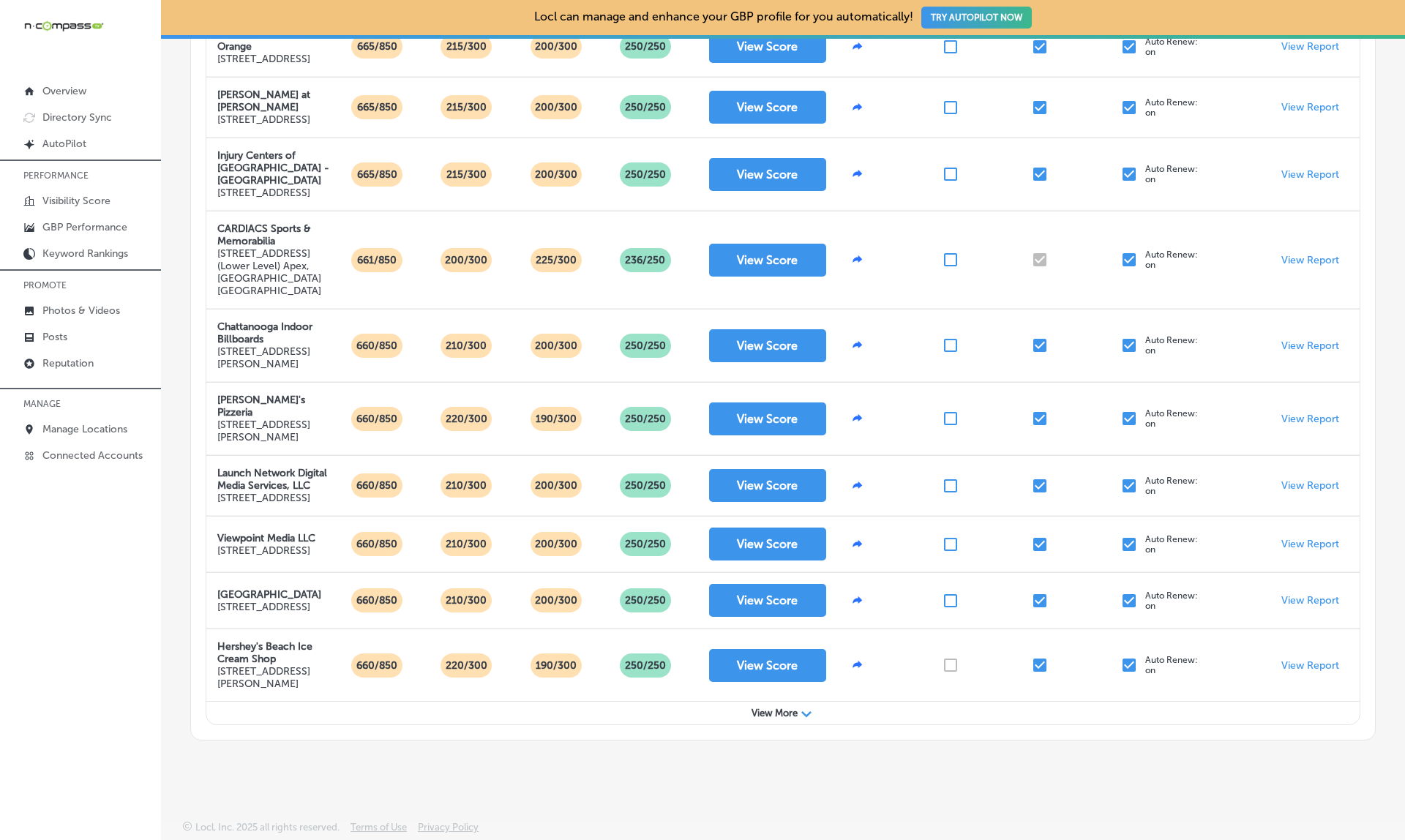
click at [766, 715] on span "View More" at bounding box center [774, 712] width 46 height 11
click at [780, 715] on circle at bounding box center [783, 721] width 27 height 27
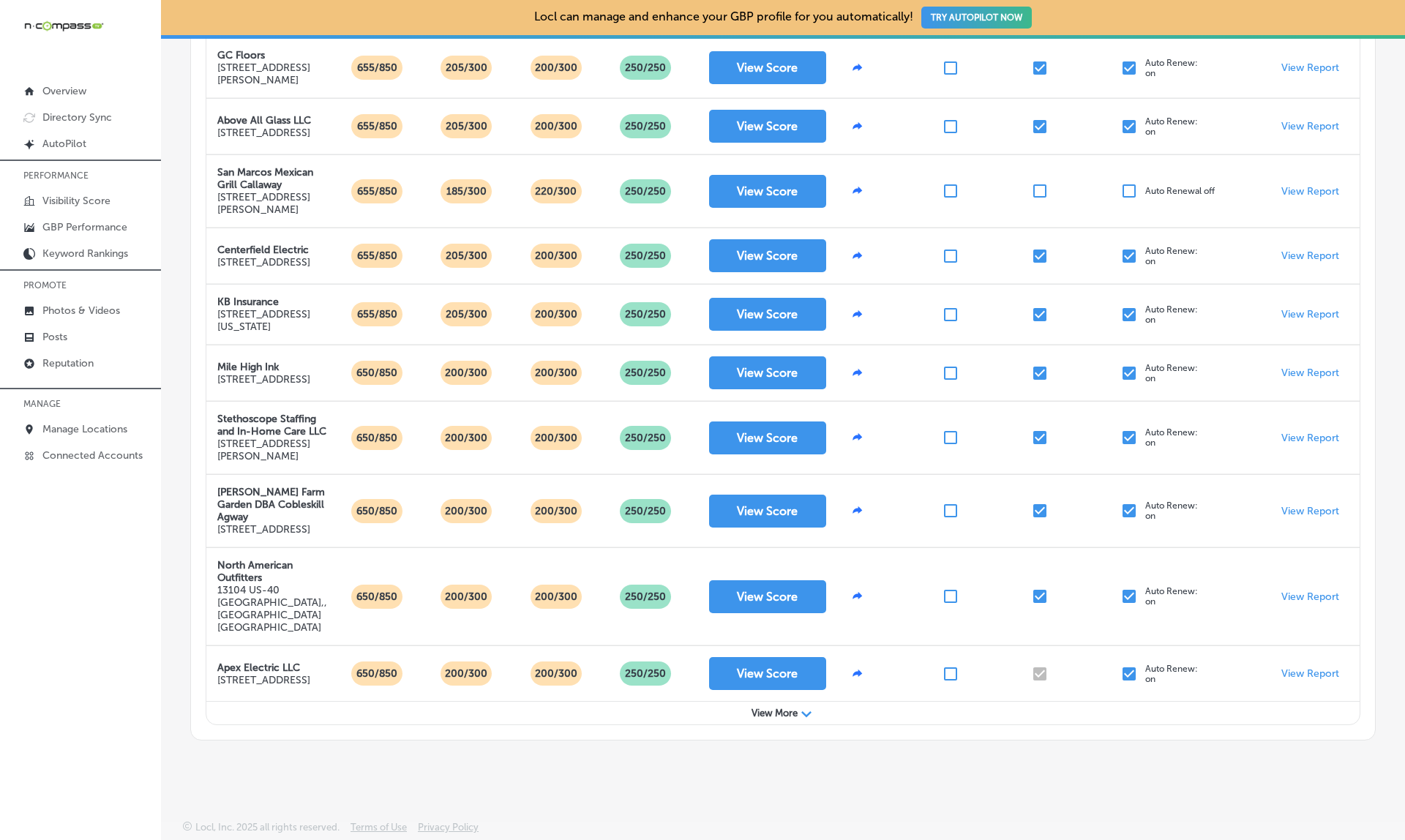
click at [780, 715] on span "View More" at bounding box center [774, 712] width 46 height 11
click at [782, 711] on div at bounding box center [784, 721] width 30 height 30
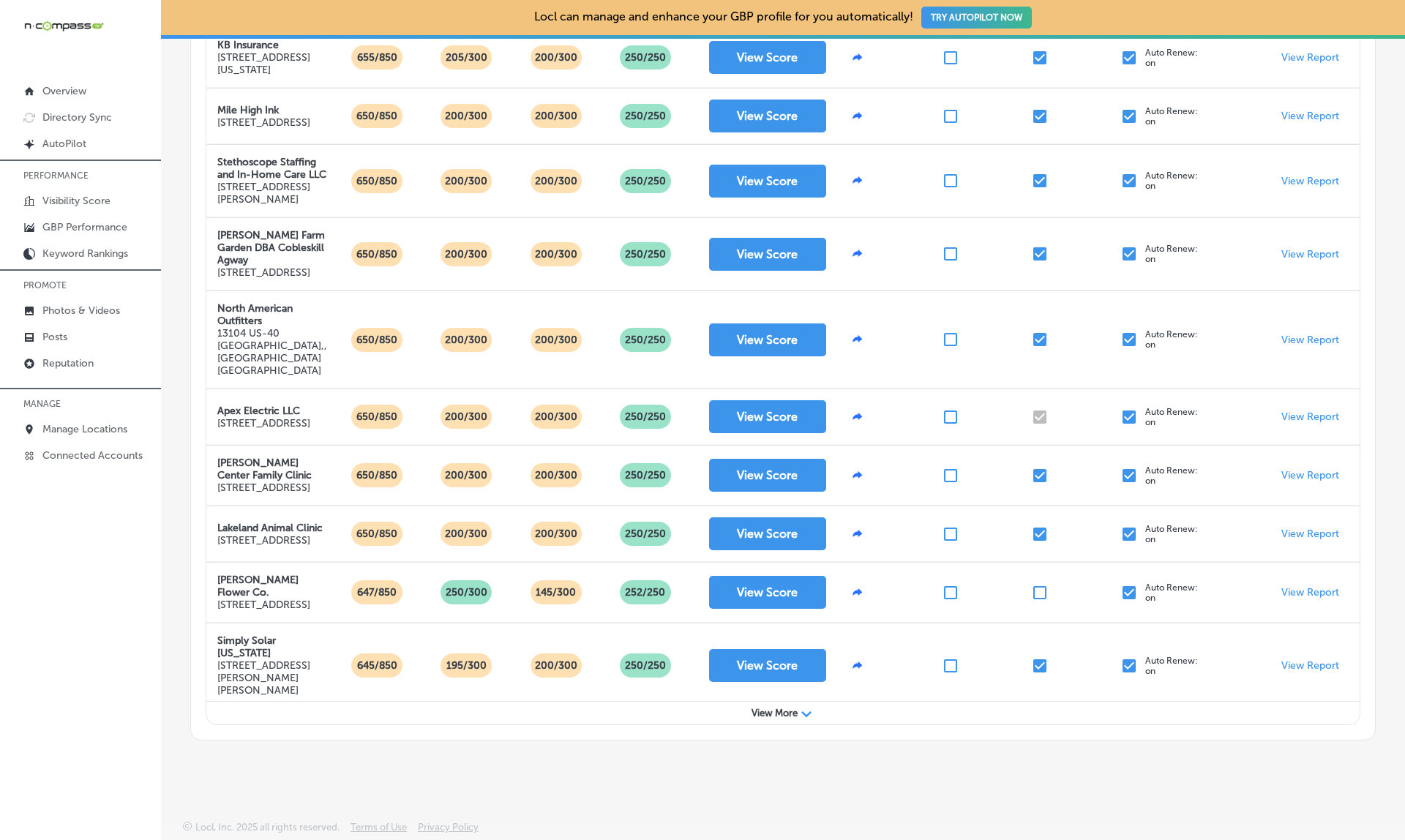
click at [772, 717] on span "View More" at bounding box center [774, 712] width 46 height 11
click at [776, 714] on circle at bounding box center [784, 722] width 26 height 26
drag, startPoint x: 775, startPoint y: 714, endPoint x: 791, endPoint y: 711, distance: 16.3
click at [775, 714] on span "View More" at bounding box center [774, 712] width 46 height 11
click at [791, 711] on icon at bounding box center [784, 721] width 31 height 31
